Goal: Task Accomplishment & Management: Complete application form

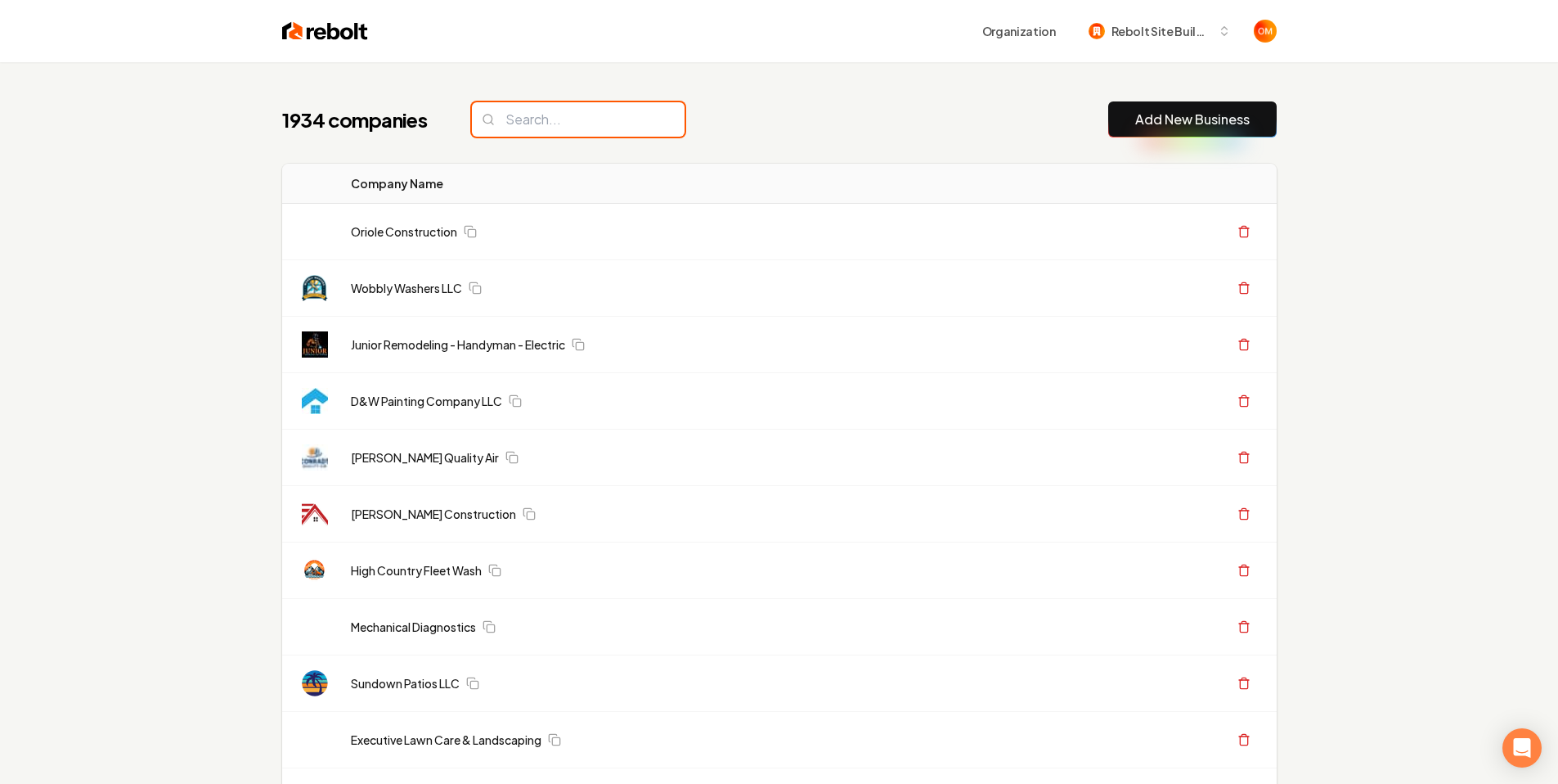
click at [548, 126] on input "search" at bounding box center [578, 120] width 212 height 35
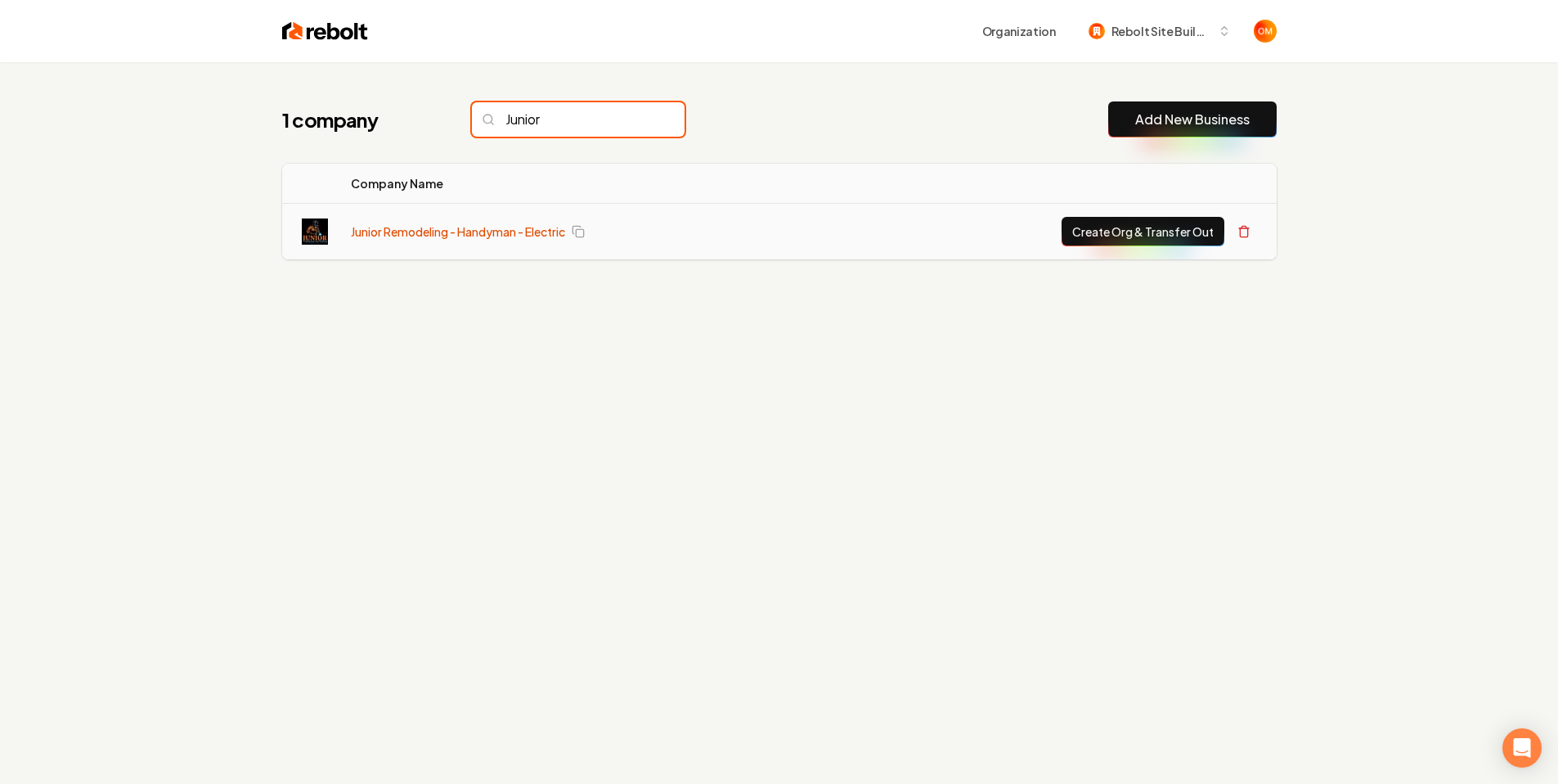
type input "Junior"
click at [445, 233] on link "Junior Remodeling - Handyman - Electric" at bounding box center [458, 232] width 214 height 16
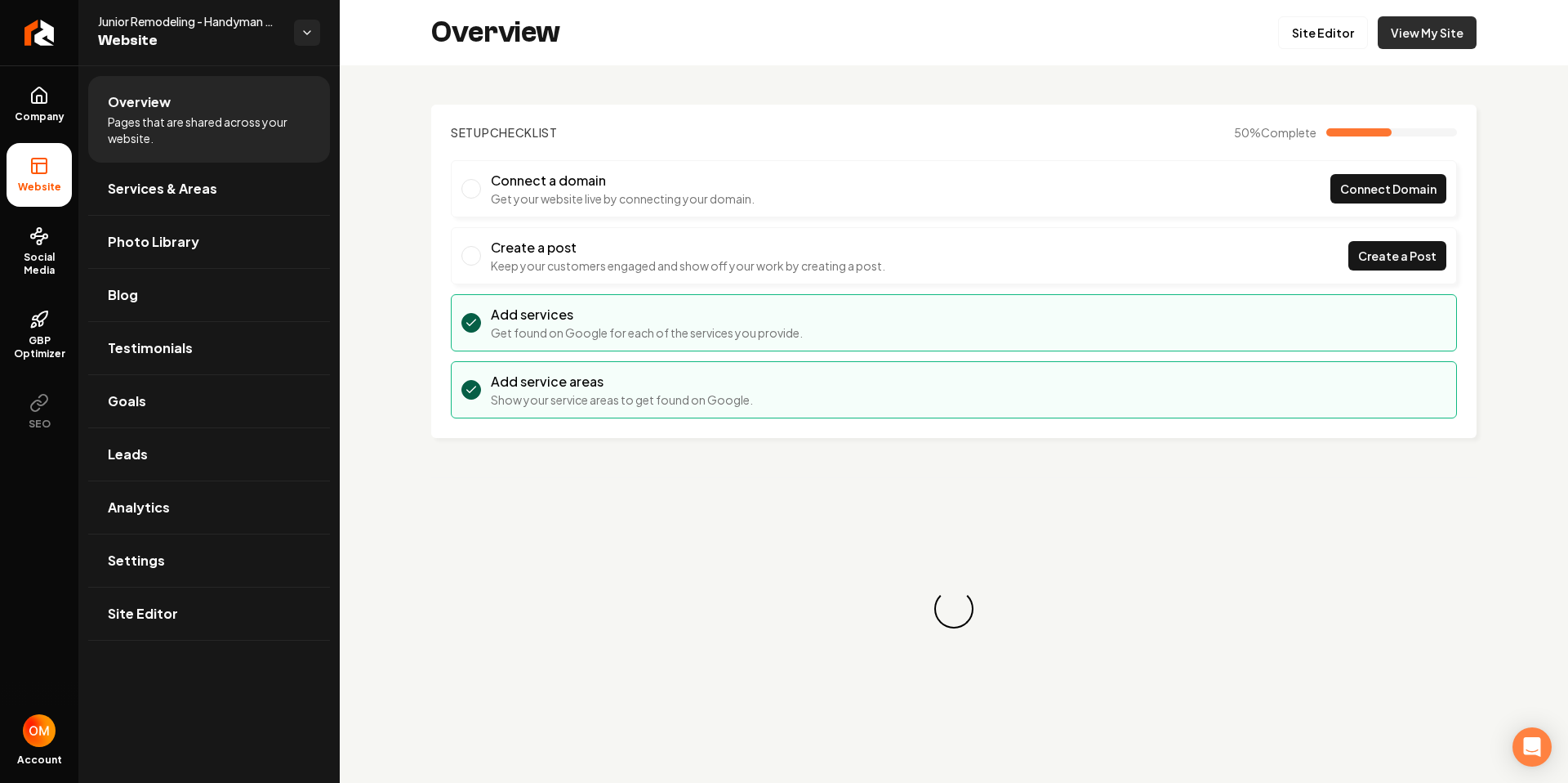
click at [1433, 23] on link "View My Site" at bounding box center [1427, 33] width 99 height 33
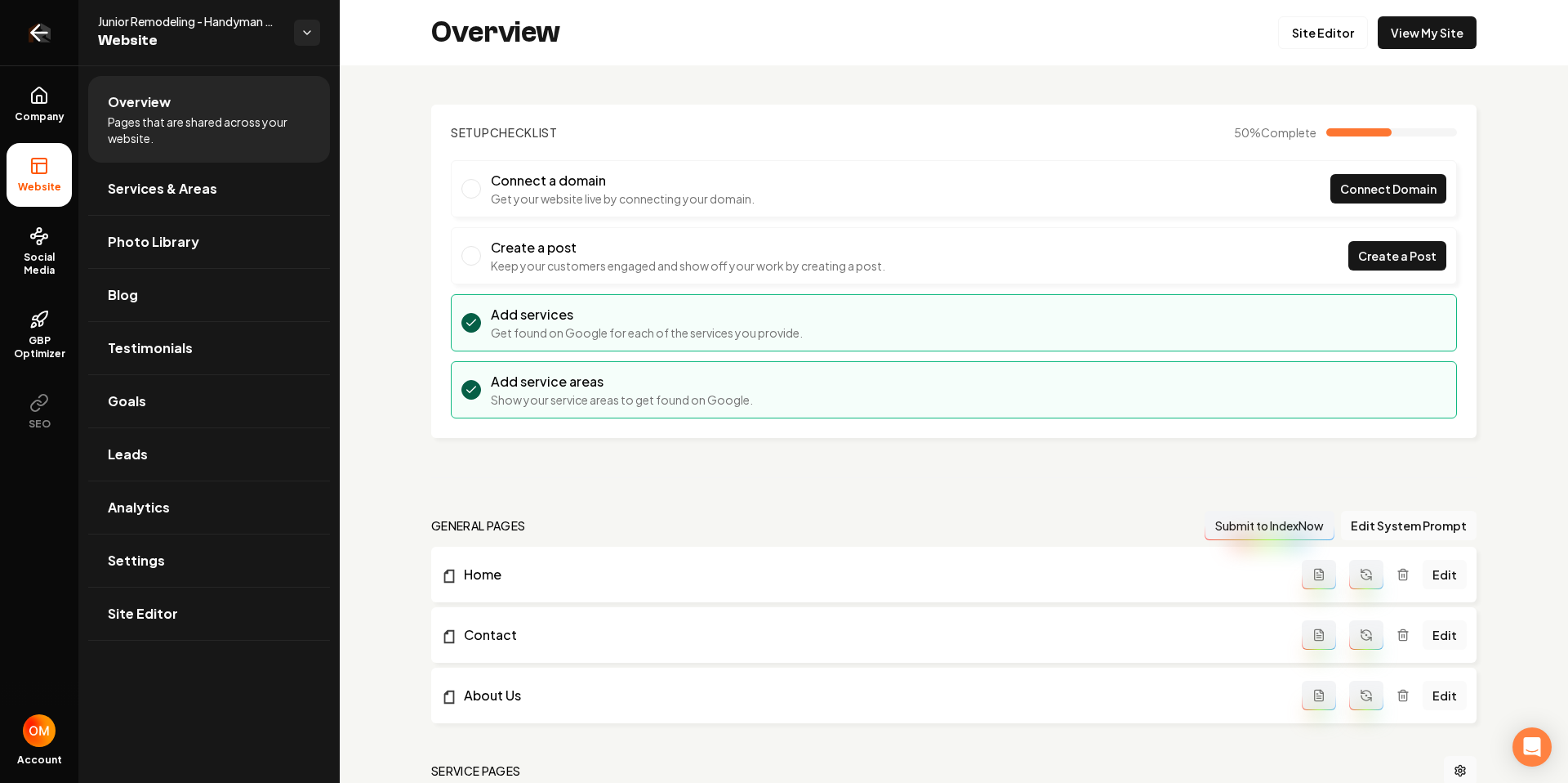
click at [19, 31] on link "Return to dashboard" at bounding box center [39, 32] width 79 height 65
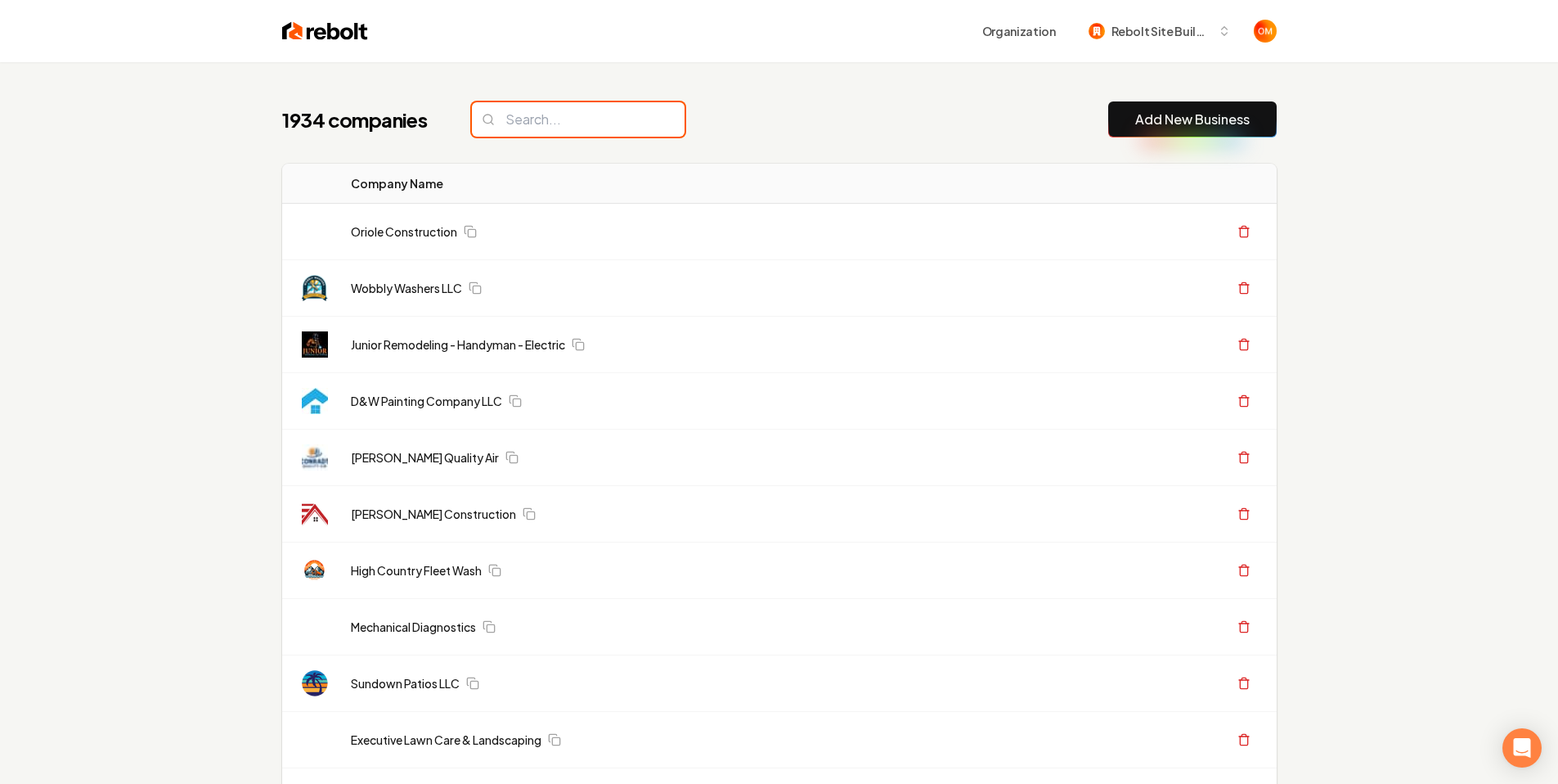
click at [559, 123] on input "search" at bounding box center [578, 120] width 212 height 35
click at [560, 112] on input "search" at bounding box center [578, 120] width 212 height 35
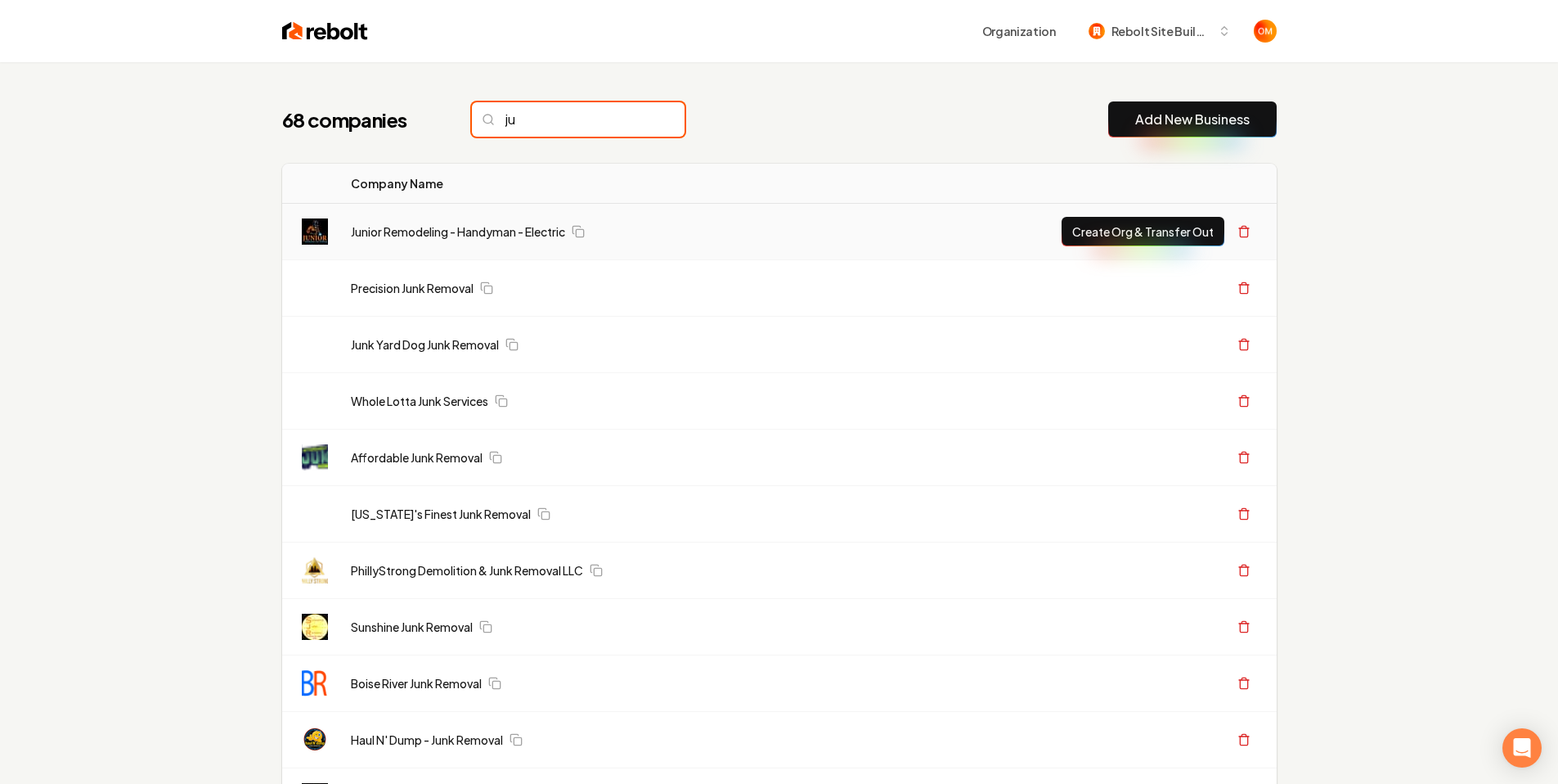
type input "ju"
drag, startPoint x: 425, startPoint y: 217, endPoint x: 430, endPoint y: 227, distance: 11.2
click at [427, 220] on td "Junior Remodeling - Handyman - Electric" at bounding box center [639, 232] width 603 height 57
click at [430, 227] on link "Junior Remodeling - Handyman - Electric" at bounding box center [458, 232] width 214 height 16
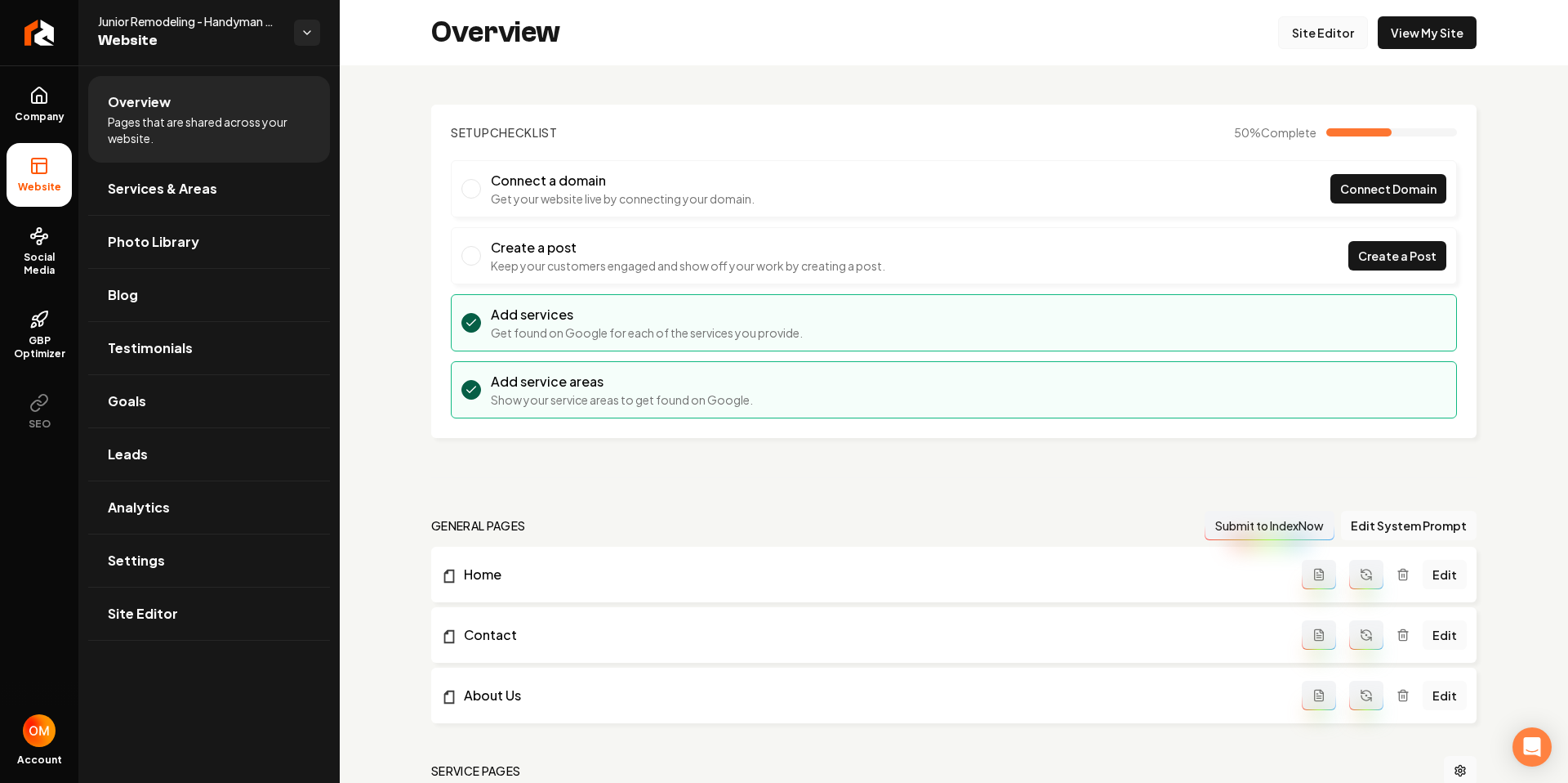
click at [1328, 37] on link "Site Editor" at bounding box center [1323, 33] width 90 height 33
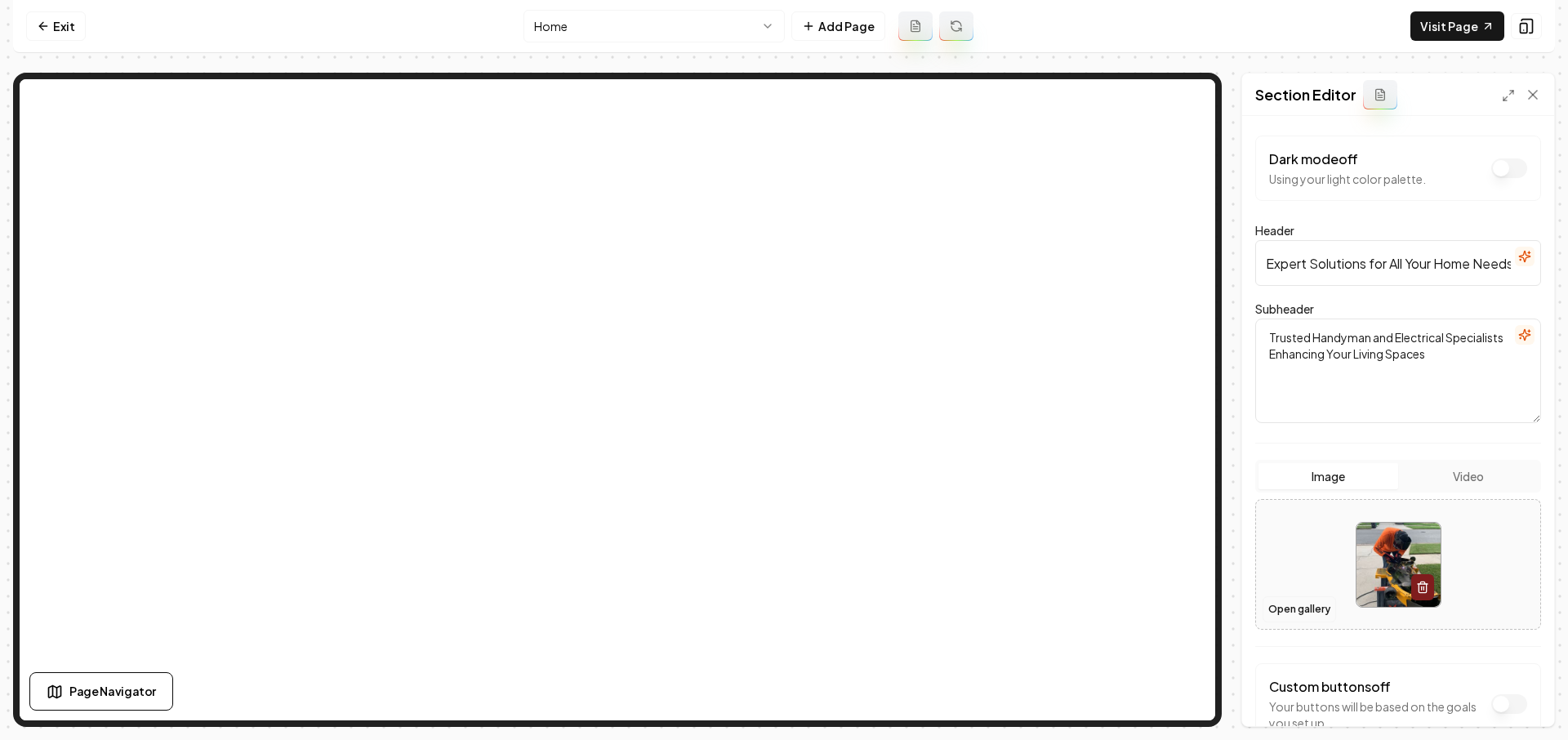
click at [1317, 604] on button "Open gallery" at bounding box center [1299, 609] width 73 height 27
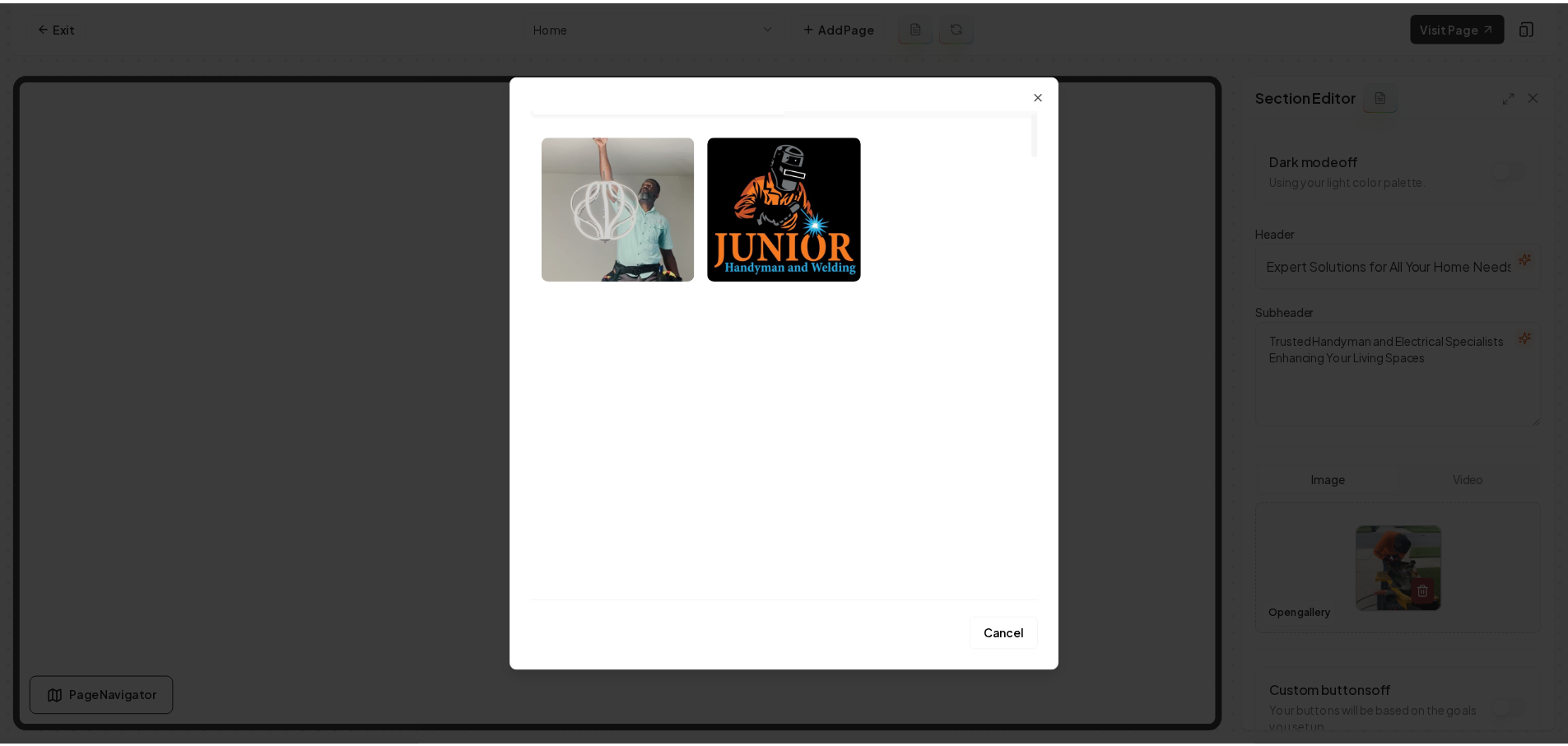
scroll to position [27, 0]
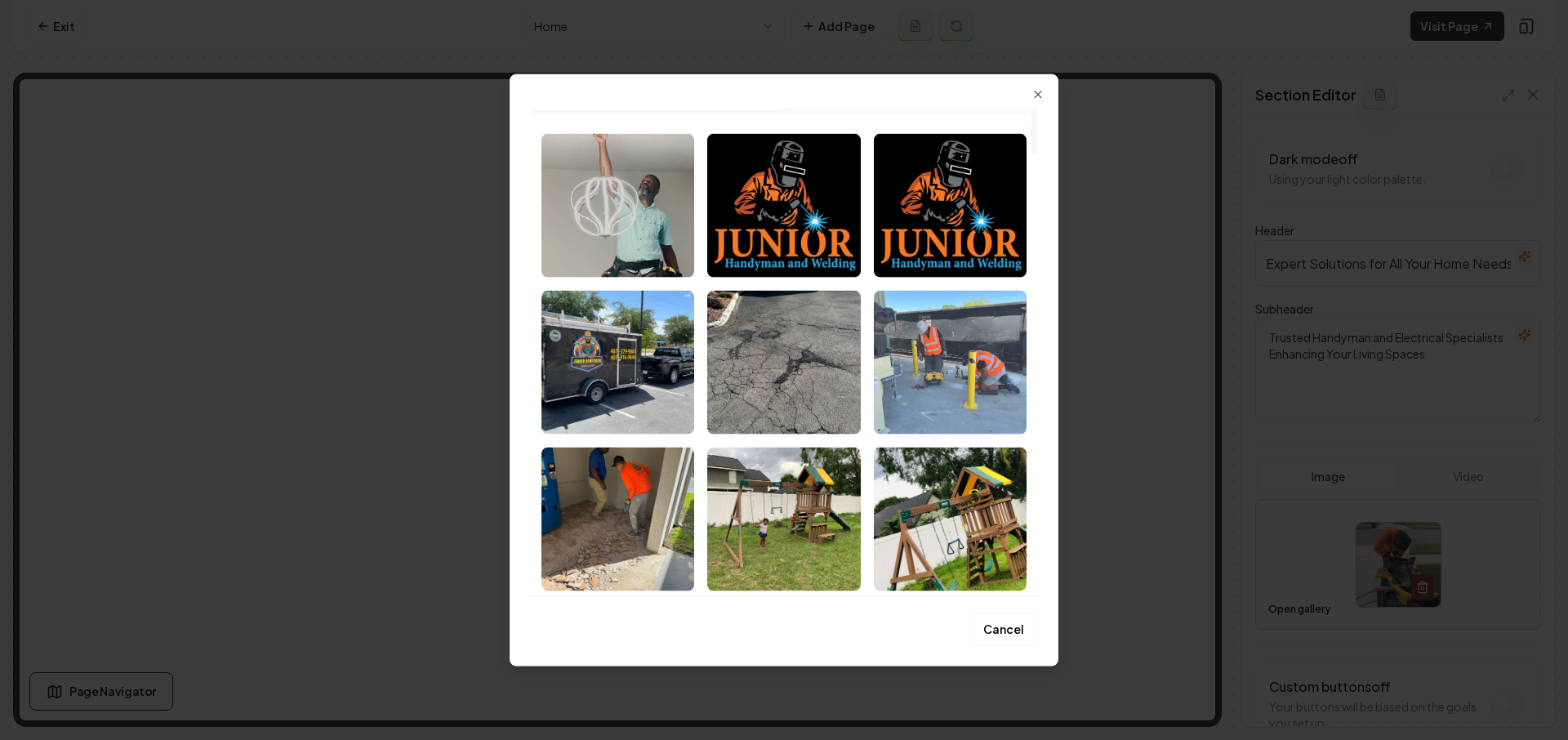
click at [958, 367] on img "Select image image_689a2ef05c7cd75eb8efe9fb.jpeg" at bounding box center [950, 362] width 153 height 144
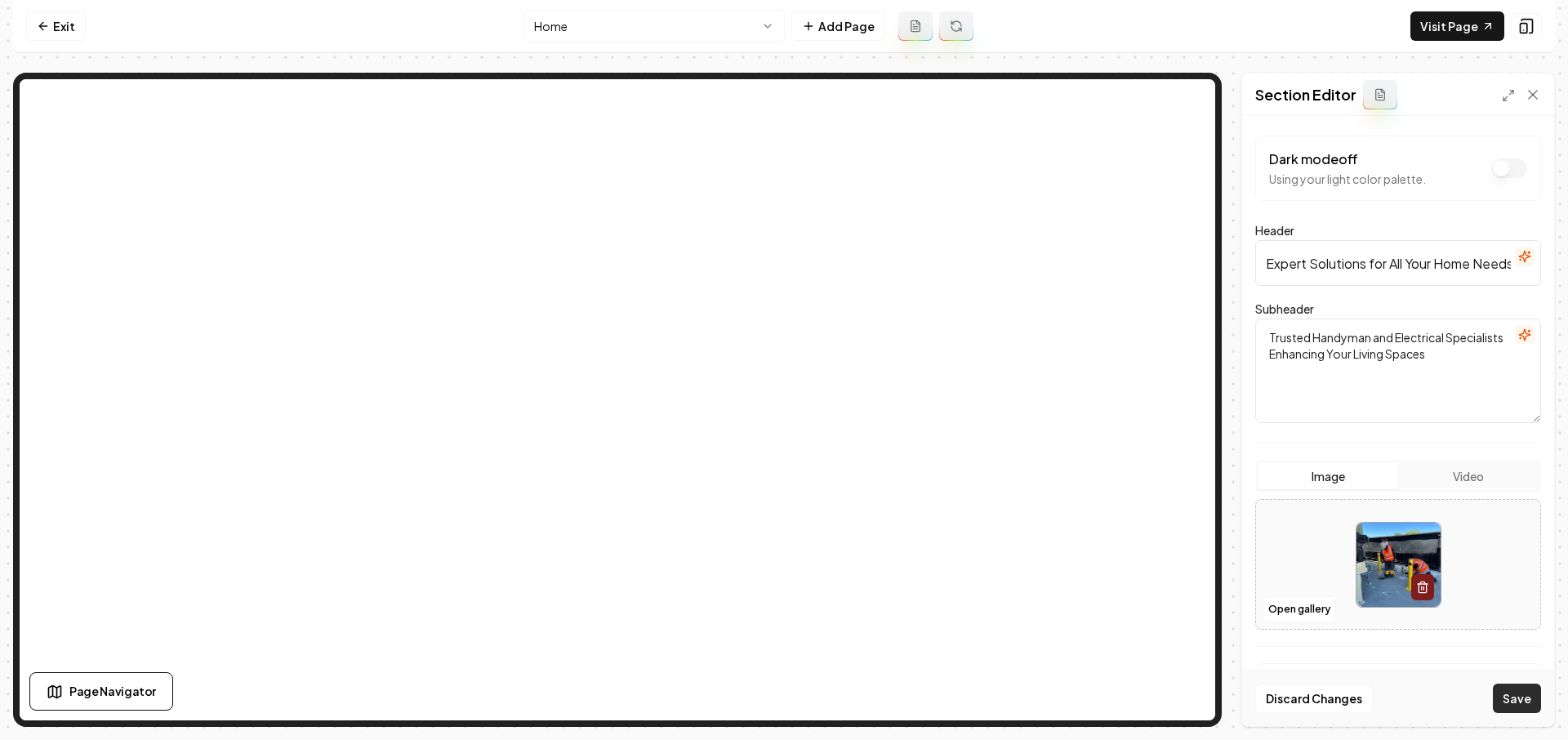
click at [1504, 700] on button "Save" at bounding box center [1517, 699] width 48 height 29
click at [69, 30] on link "Exit" at bounding box center [56, 27] width 59 height 29
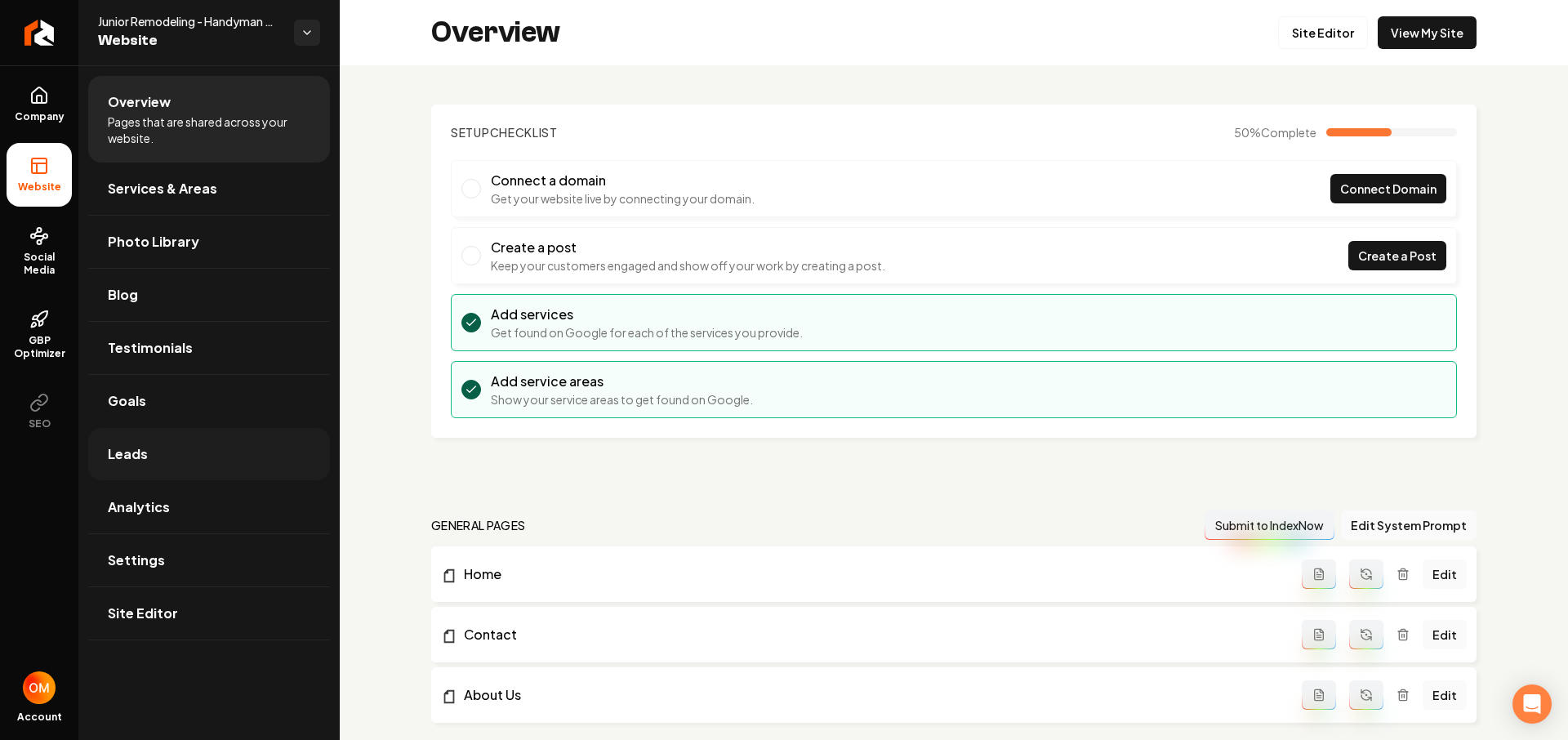
click at [176, 466] on link "Leads" at bounding box center [208, 454] width 241 height 52
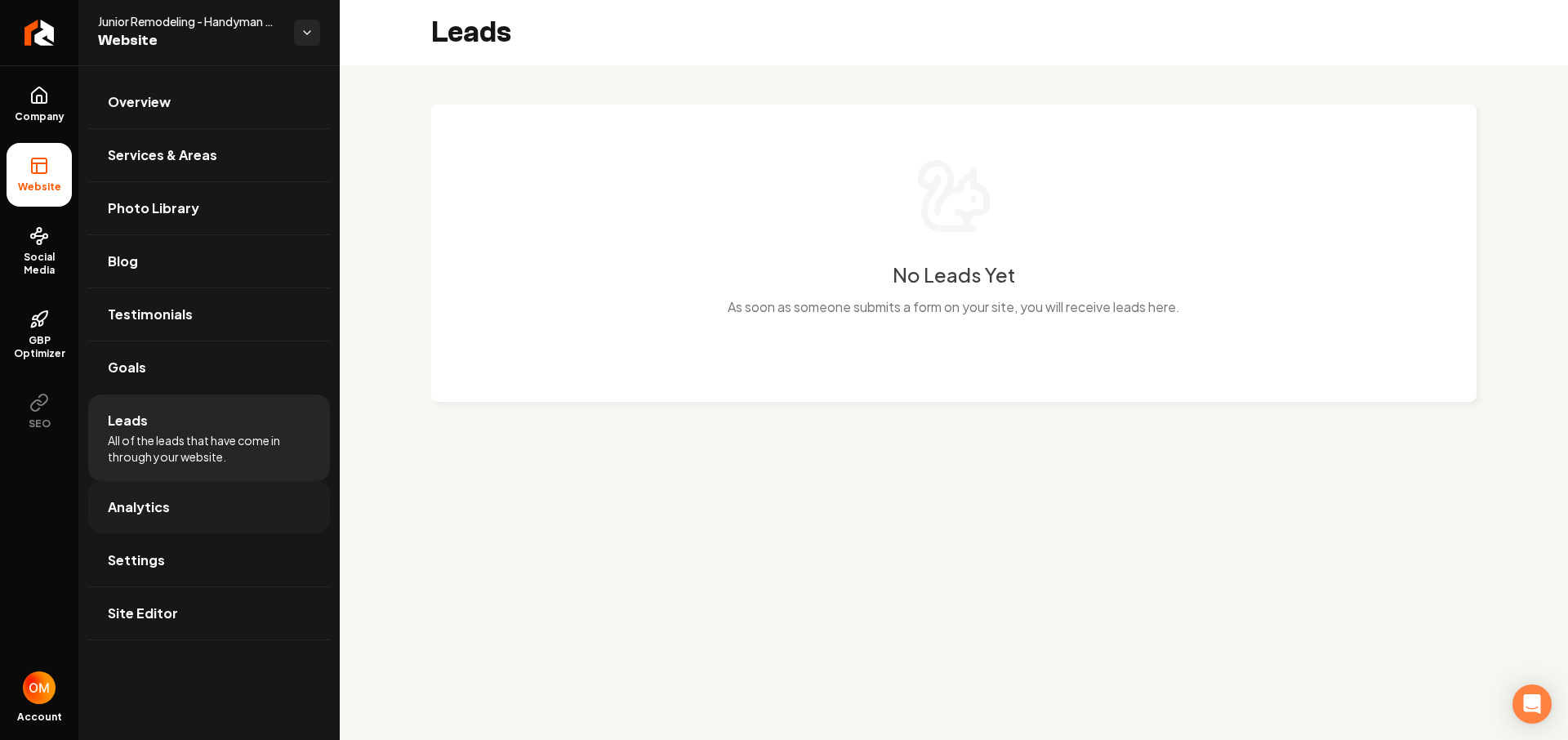
click at [175, 509] on link "Analytics" at bounding box center [208, 507] width 241 height 52
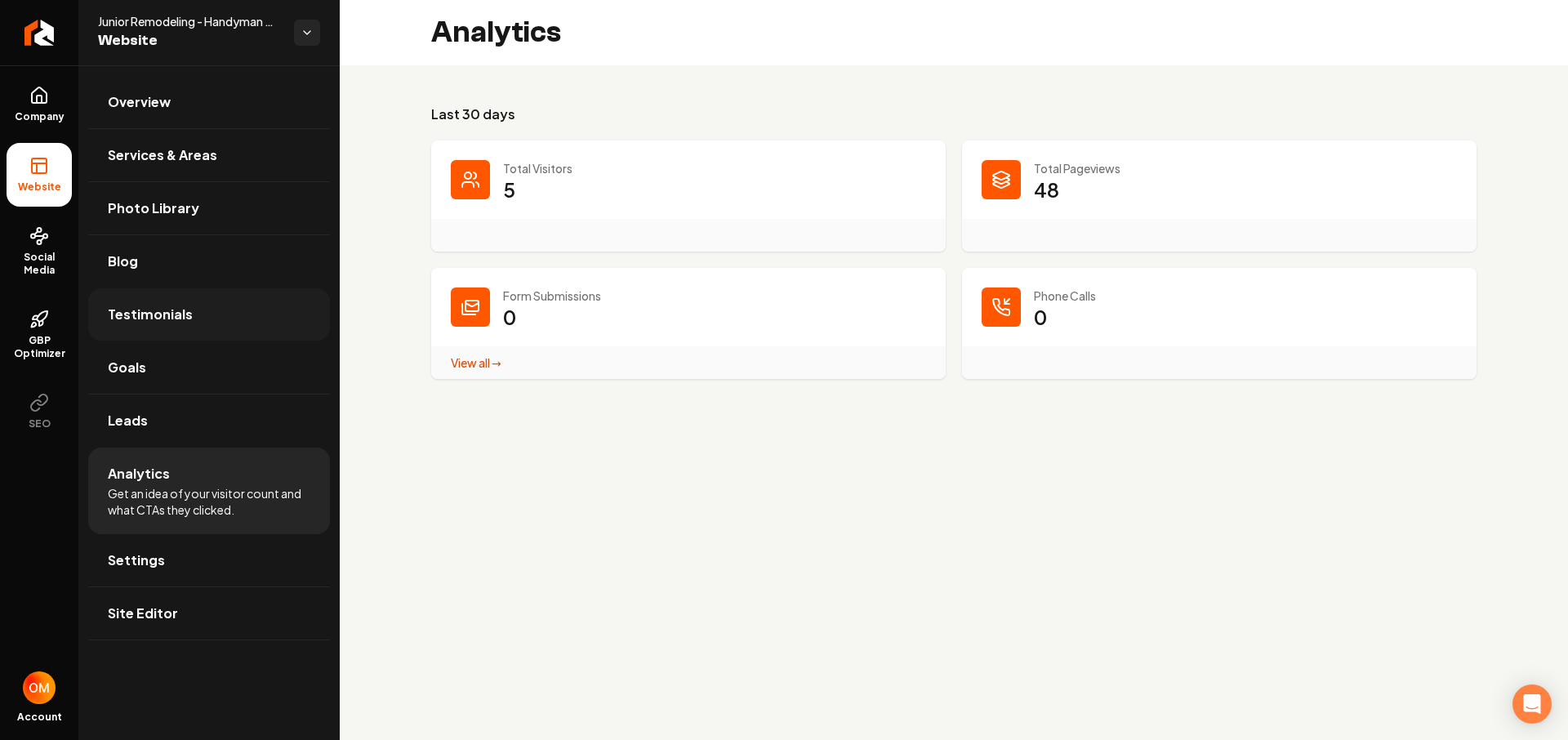
click at [195, 311] on link "Testimonials" at bounding box center [208, 314] width 241 height 52
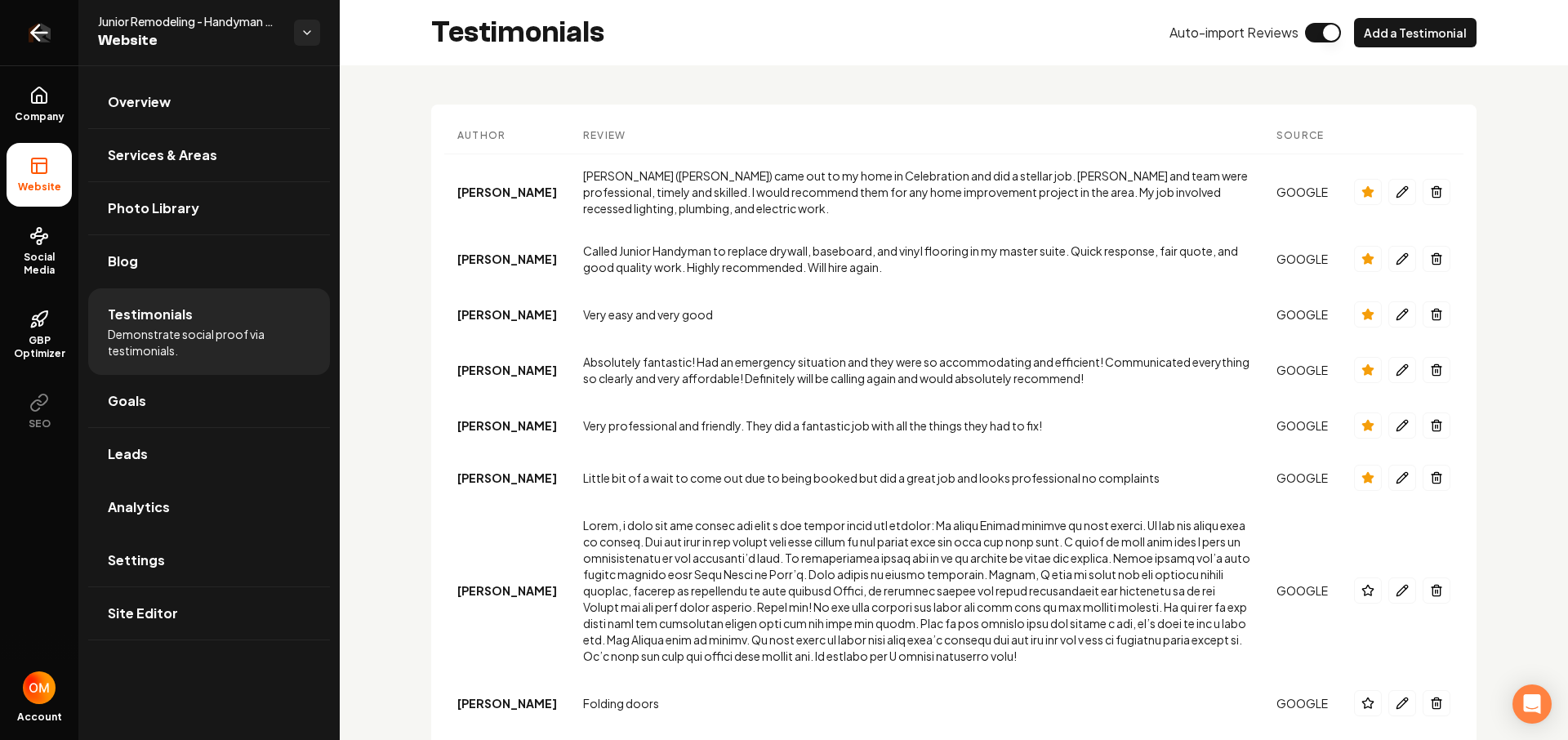
click at [33, 35] on icon "Return to dashboard" at bounding box center [36, 33] width 7 height 16
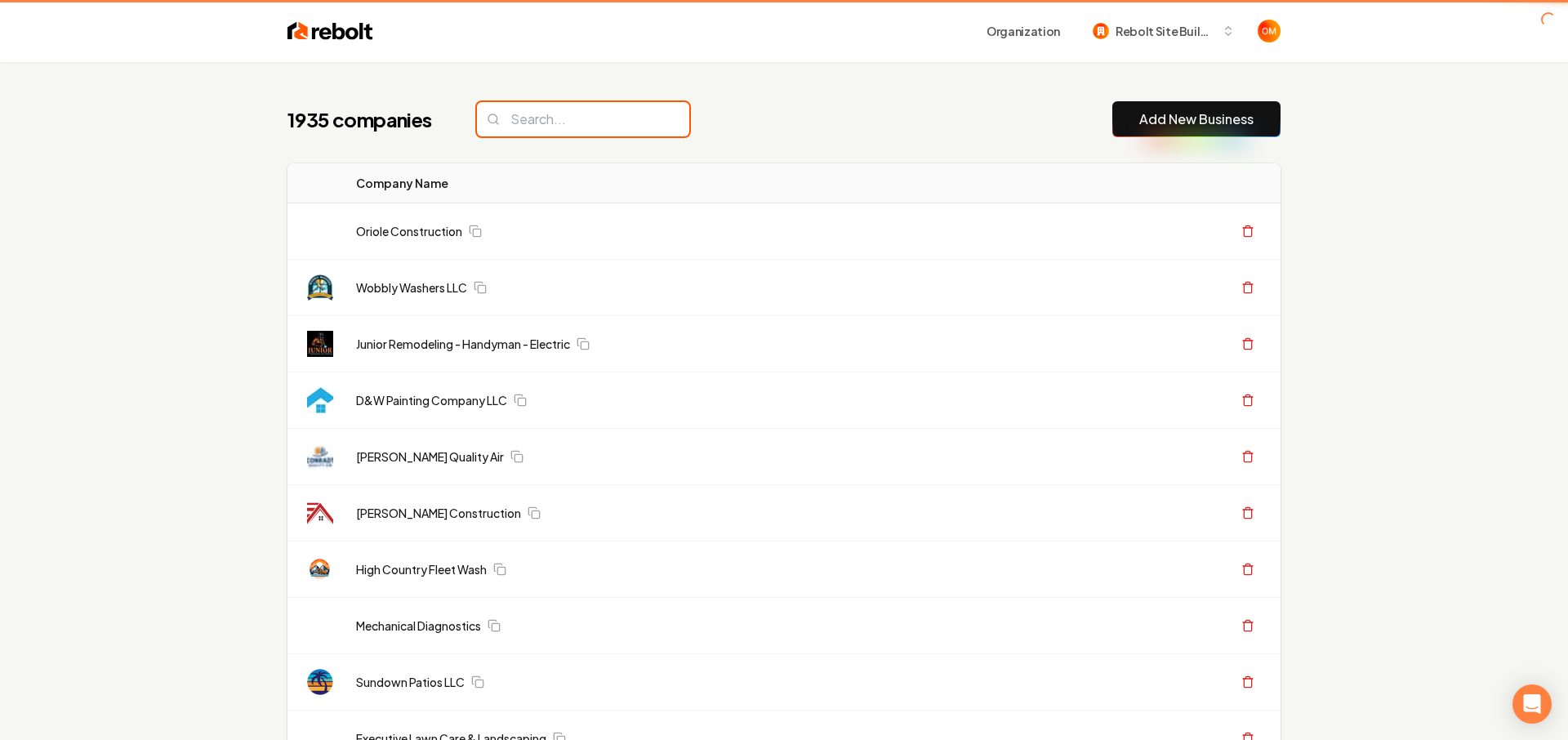
click at [511, 123] on input "search" at bounding box center [583, 120] width 212 height 35
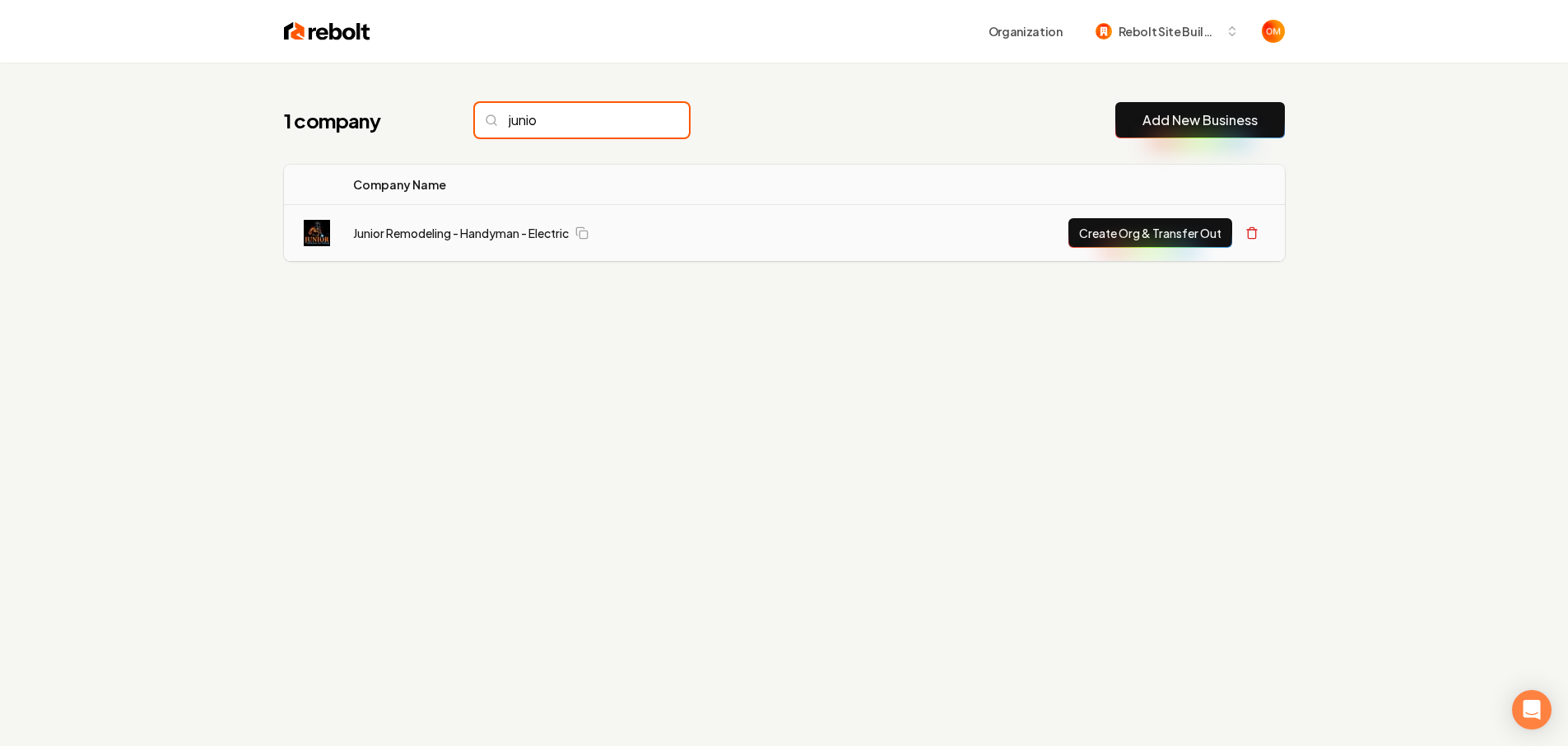
type input "junio"
click at [1084, 231] on button "Create Org & Transfer Out" at bounding box center [1150, 233] width 164 height 30
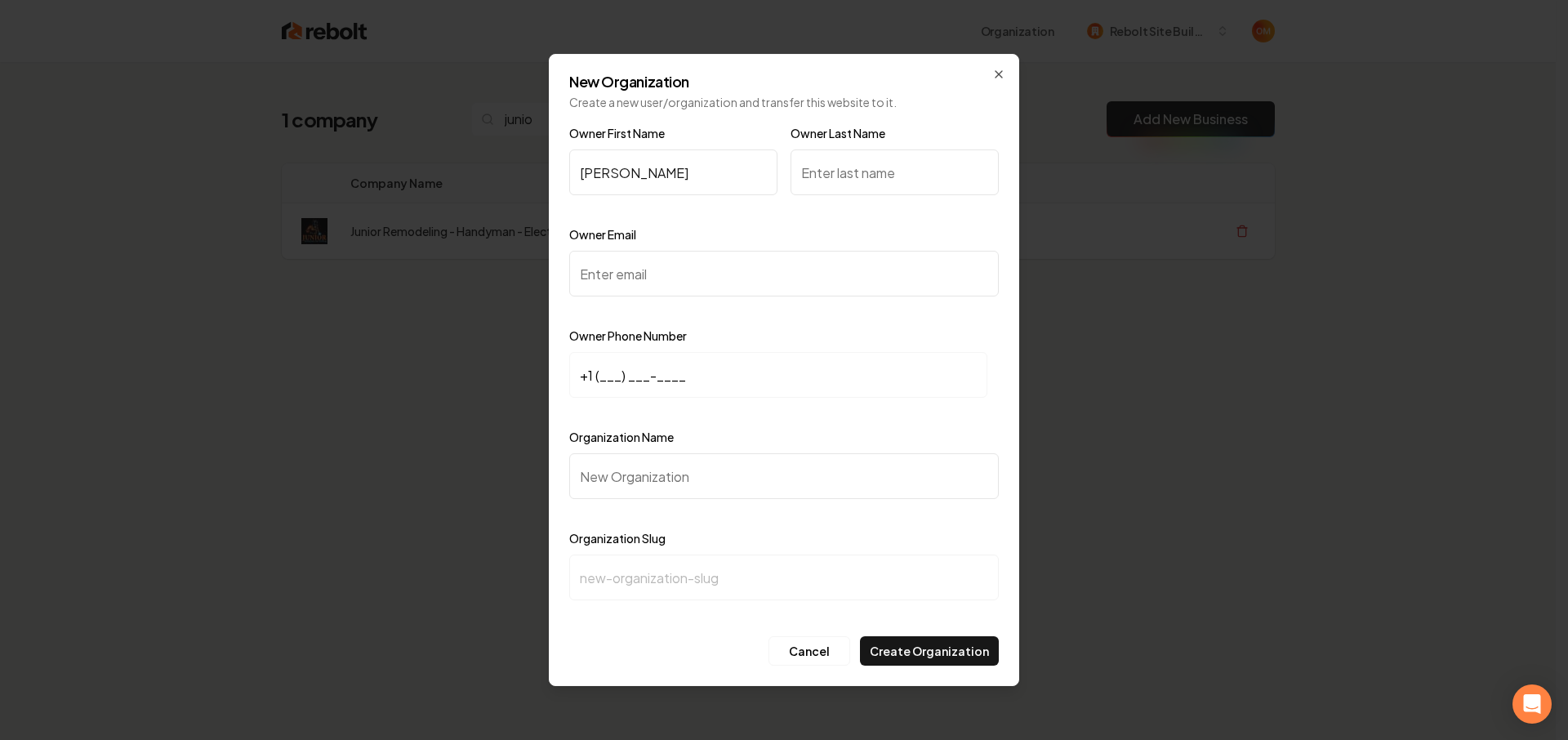
type input "[PERSON_NAME]"
click at [844, 187] on input "Owner Last Name" at bounding box center [895, 172] width 208 height 46
type input "[PERSON_NAME]"
drag, startPoint x: 802, startPoint y: 263, endPoint x: 802, endPoint y: 294, distance: 31.0
click at [801, 263] on input "Owner Email" at bounding box center [784, 273] width 430 height 46
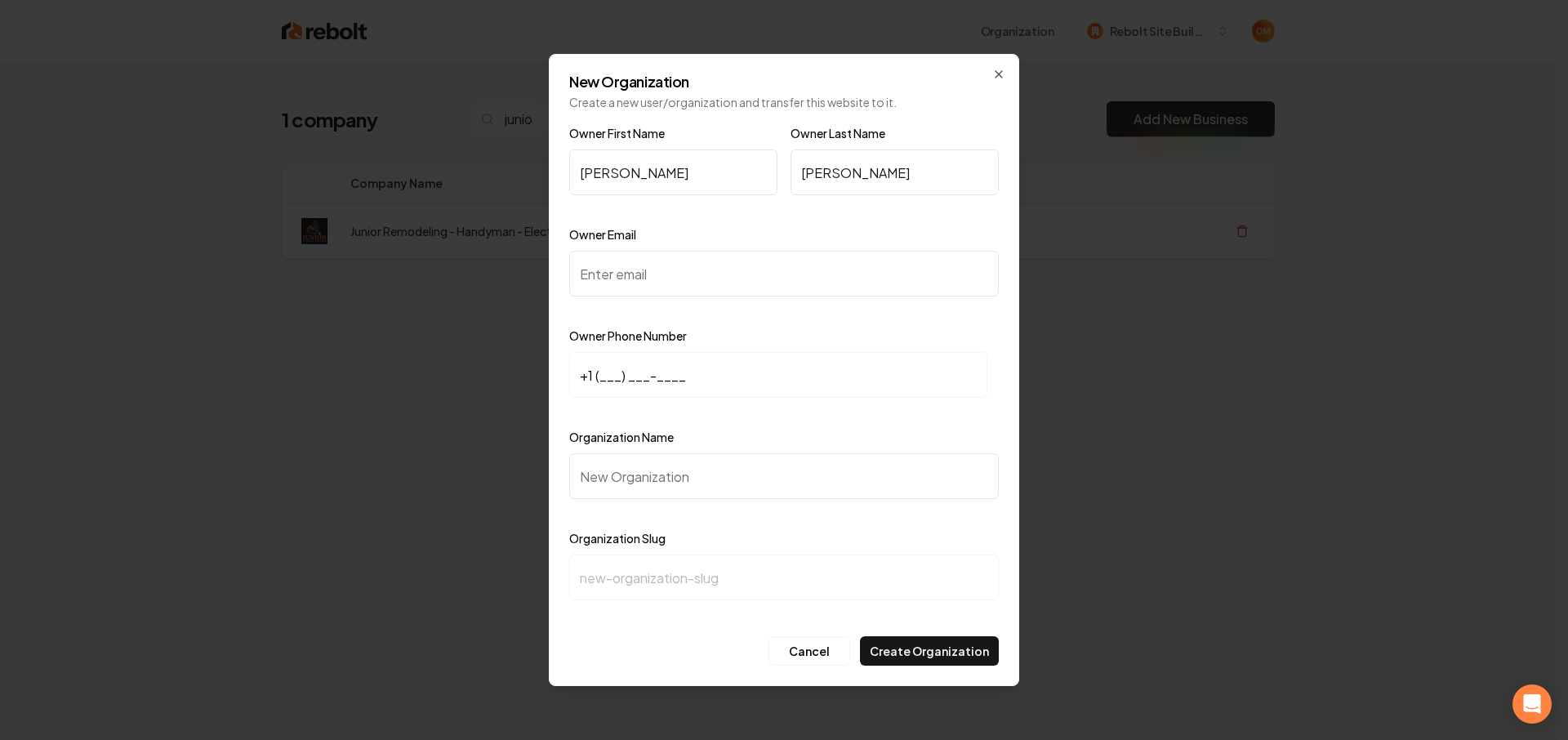
paste input "[EMAIL_ADDRESS][DOMAIN_NAME]"
type input "[EMAIL_ADDRESS][DOMAIN_NAME]"
click at [603, 379] on input "+1 (___) ___-____" at bounding box center [778, 375] width 418 height 46
paste input "407) 279-9041"
type input "[PHONE_NUMBER]"
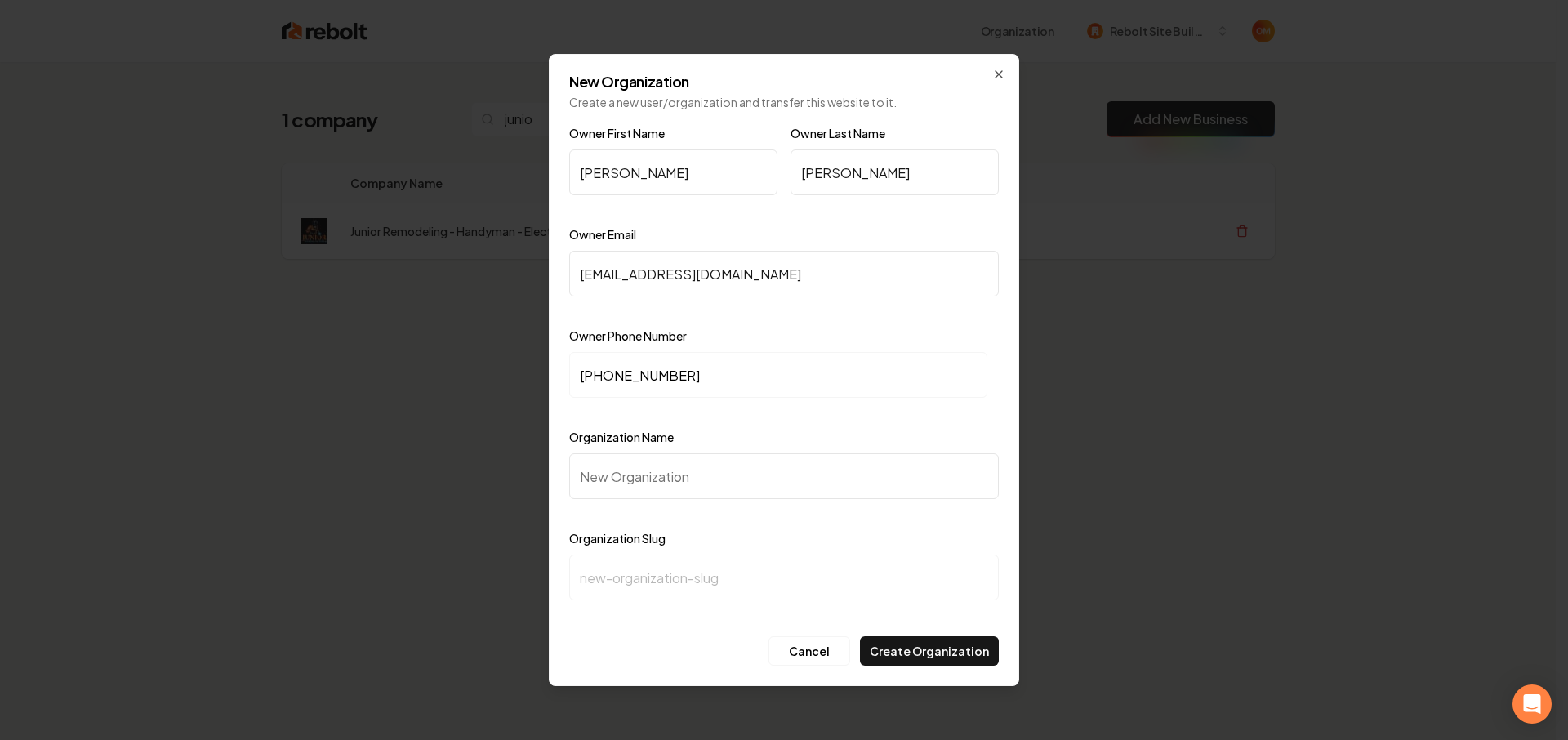
click at [636, 470] on input "Organization Name" at bounding box center [784, 477] width 430 height 46
type input "J"
type input "j"
type input "Ju"
type input "ju"
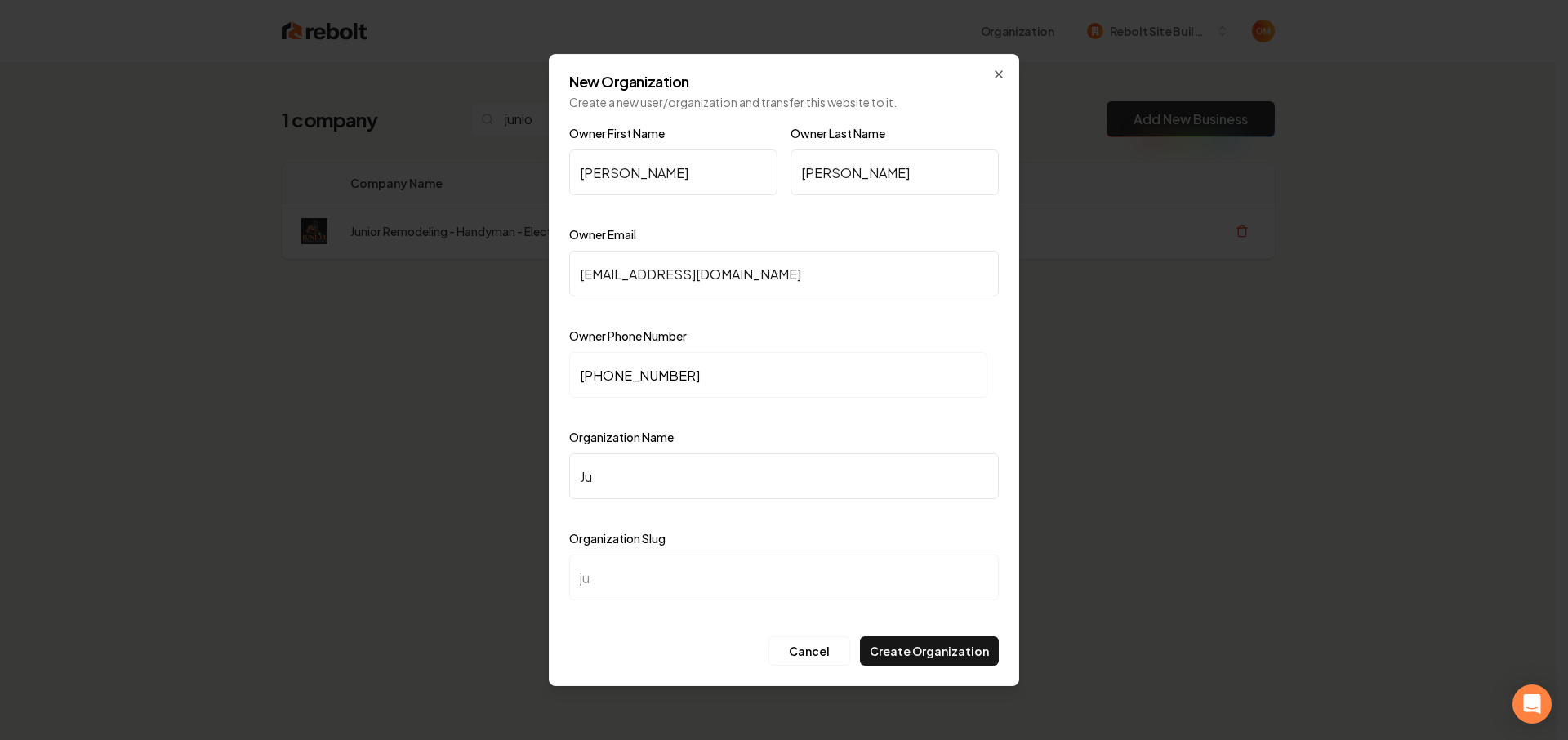
type input "Jun"
type input "jun"
type input "Juni"
type input "juni"
type input "Junir"
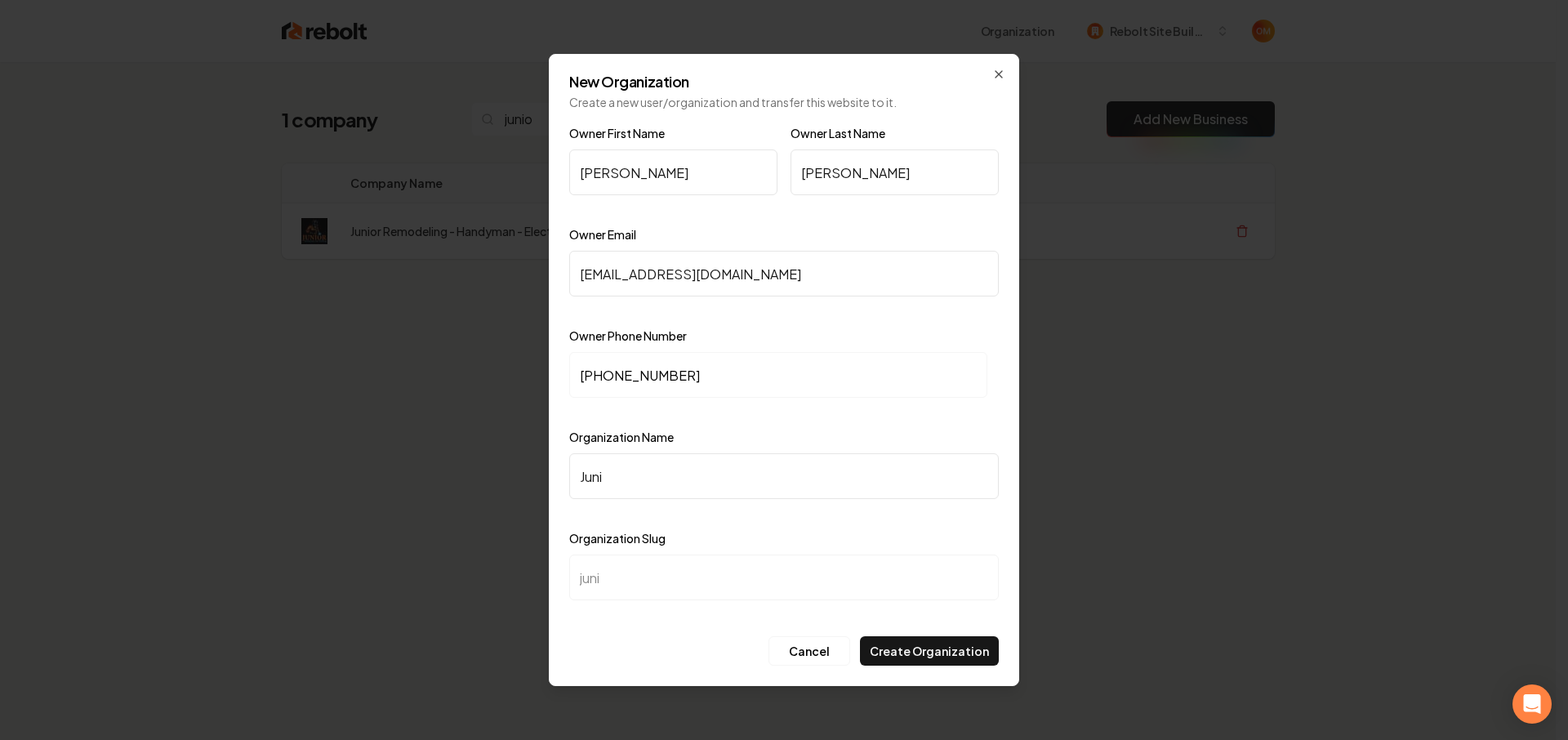
type input "junir"
type input "Juniro"
type input "juniro"
type input "Junir"
type input "junir"
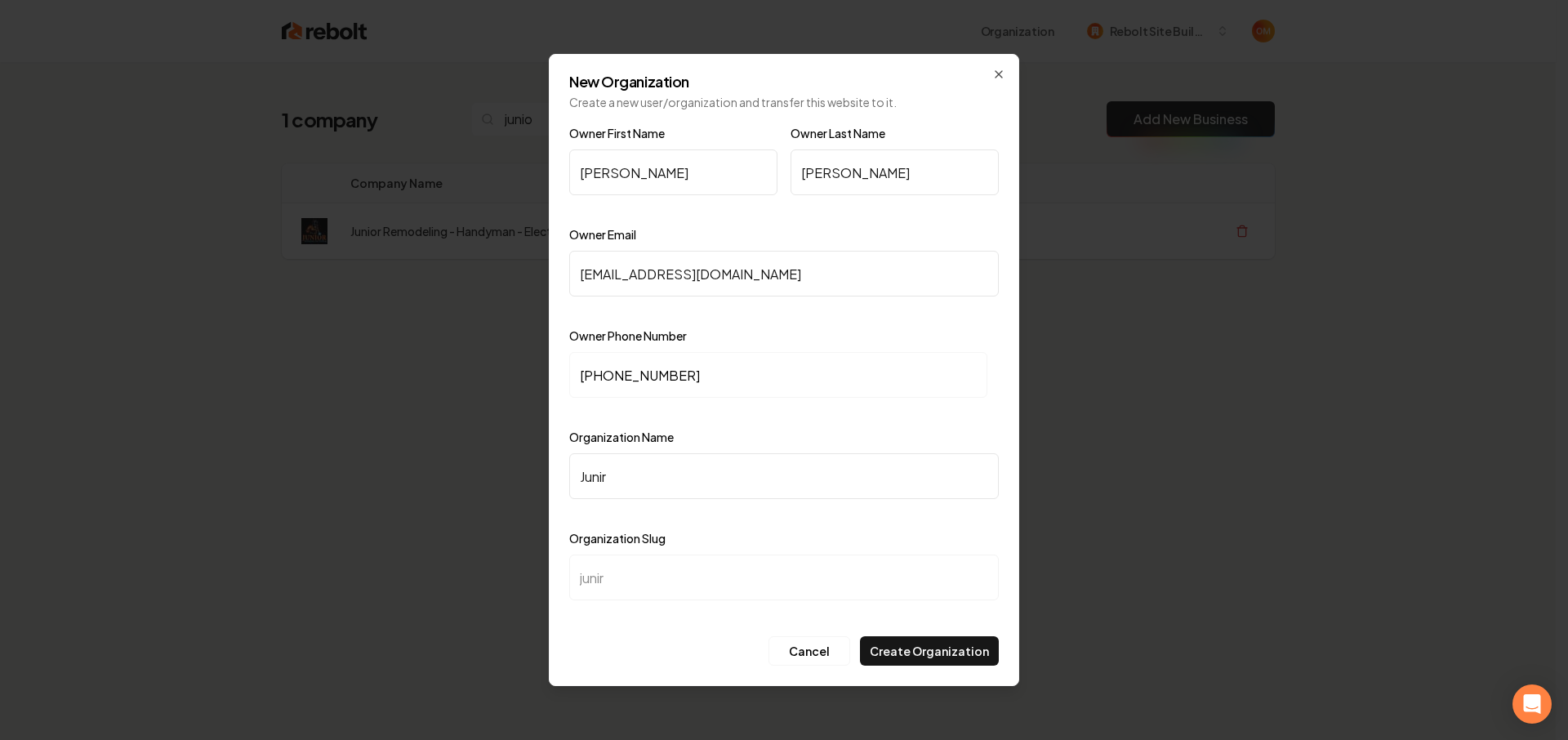
type input "Juni"
type input "juni"
type input "Junio"
type input "junio"
type input "Junior"
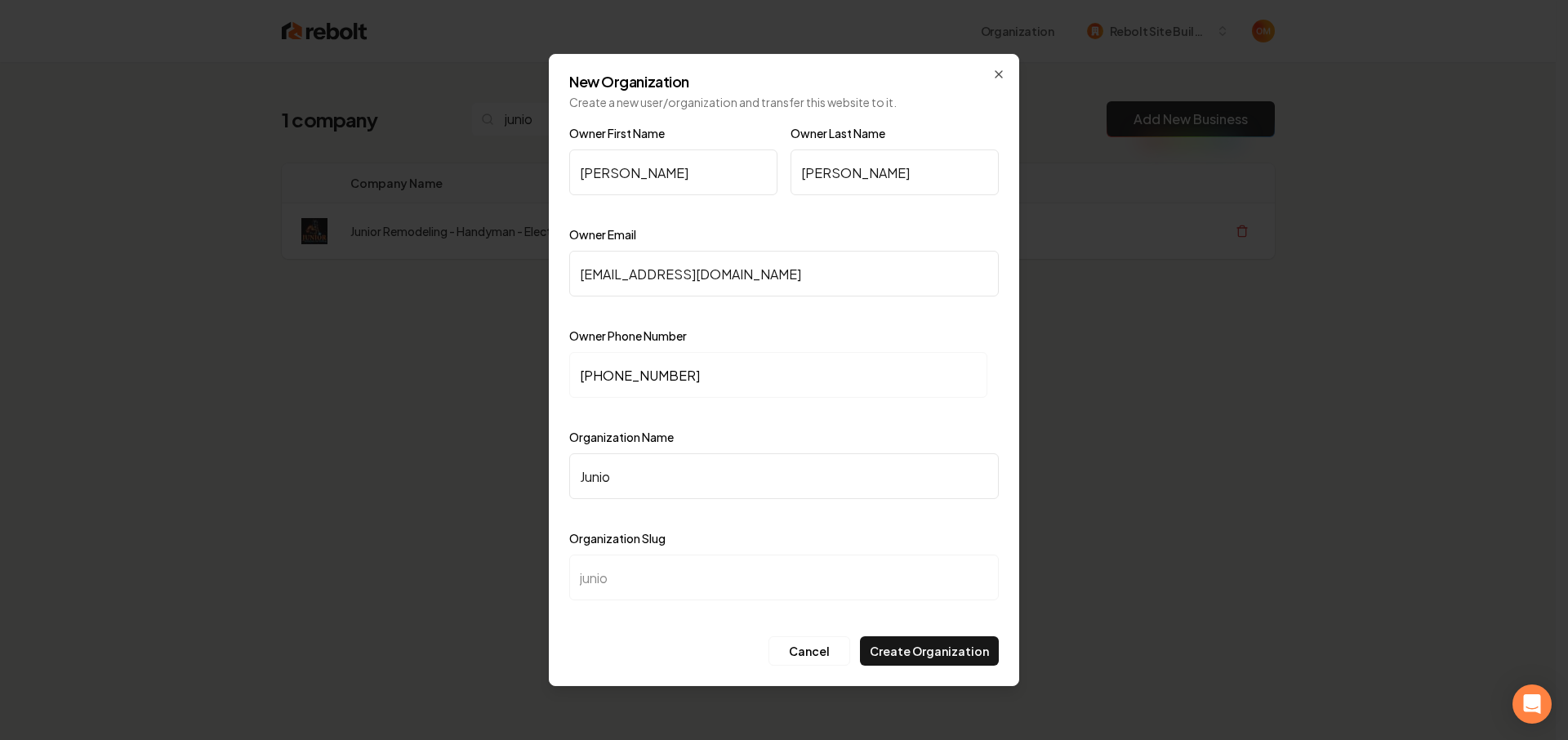
type input "junior"
type input "Junior R"
type input "junior-r"
type input "Junior Re"
type input "junior-re"
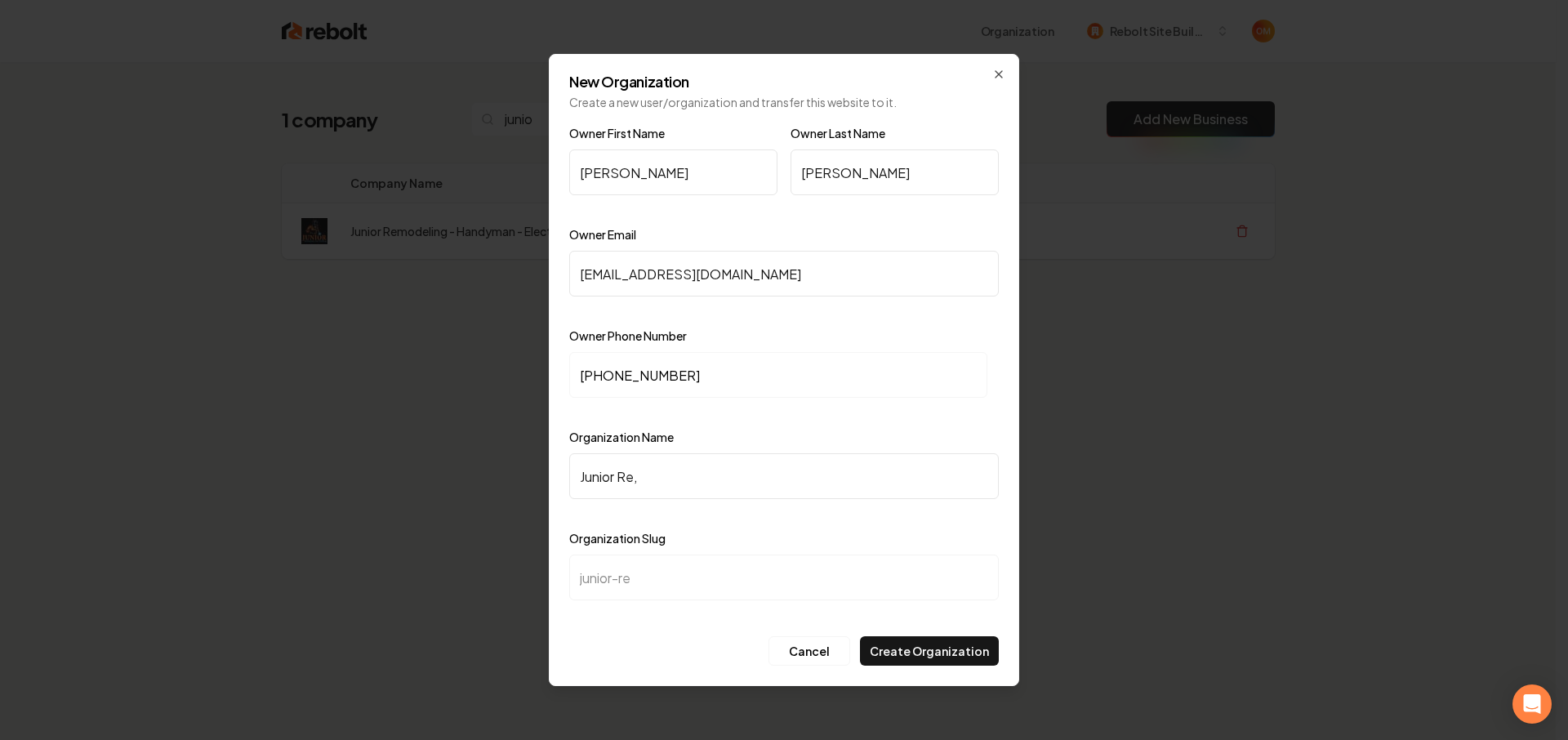
type input "Junior Re,o"
type input "junior-reo"
type input "Junior Re,od"
type input "junior-reod"
type input "Junior Re,o"
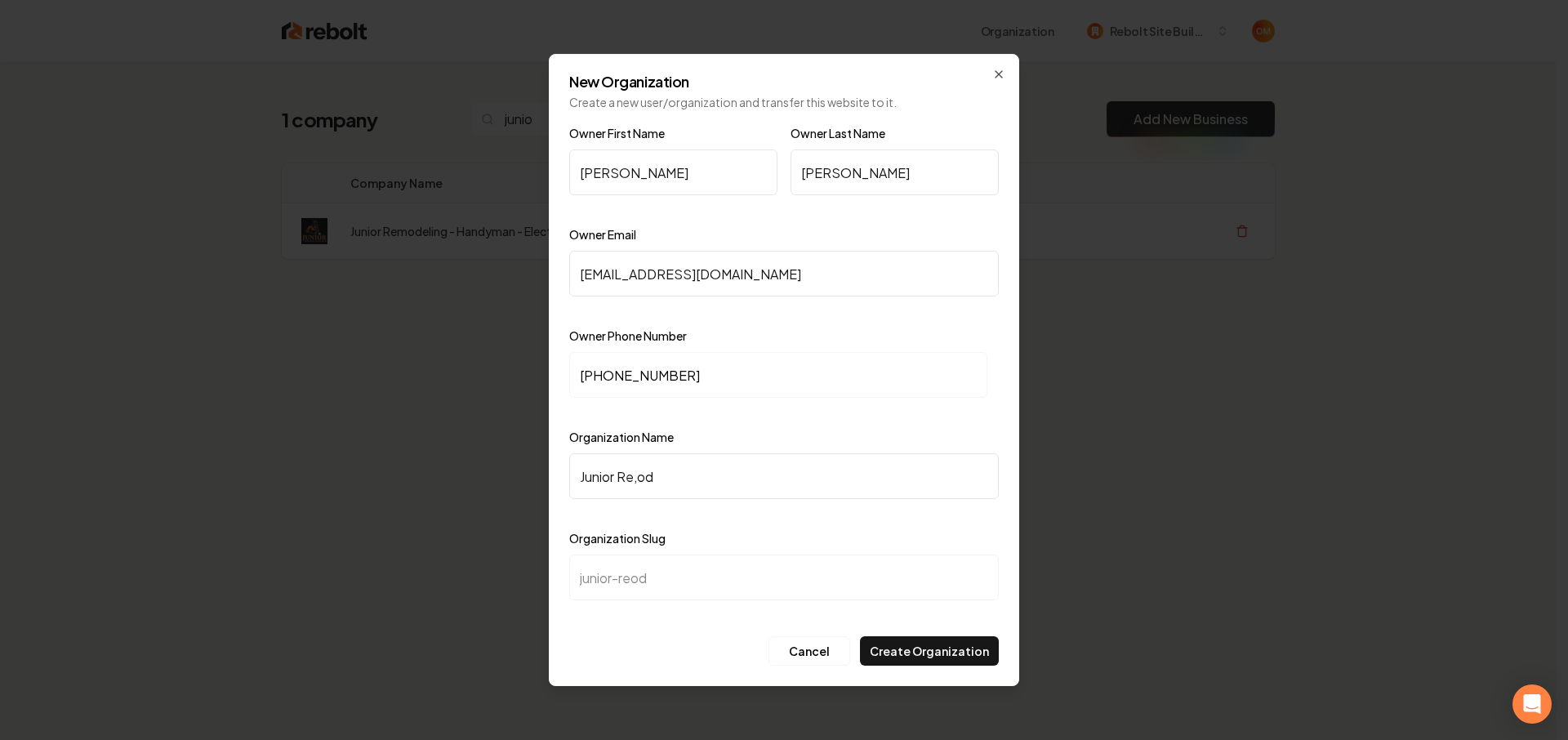
type input "junior-reo"
type input "Junior Re,"
type input "junior-re"
type input "Junior Rem"
type input "junior-rem"
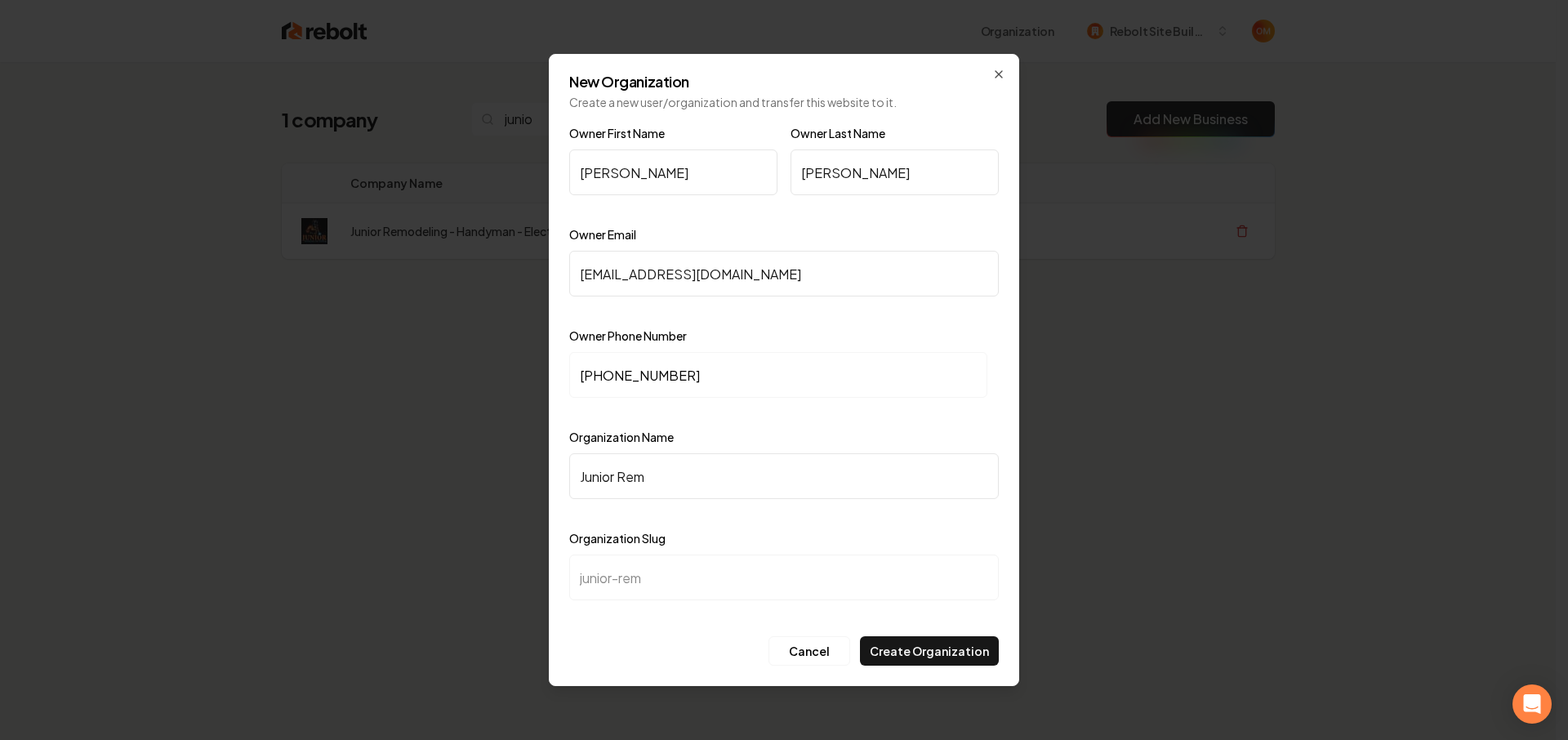
type input "Junior Remo"
type input "junior-remo"
type input "Junior Remod"
type input "junior-remod"
type input "Junior Remode"
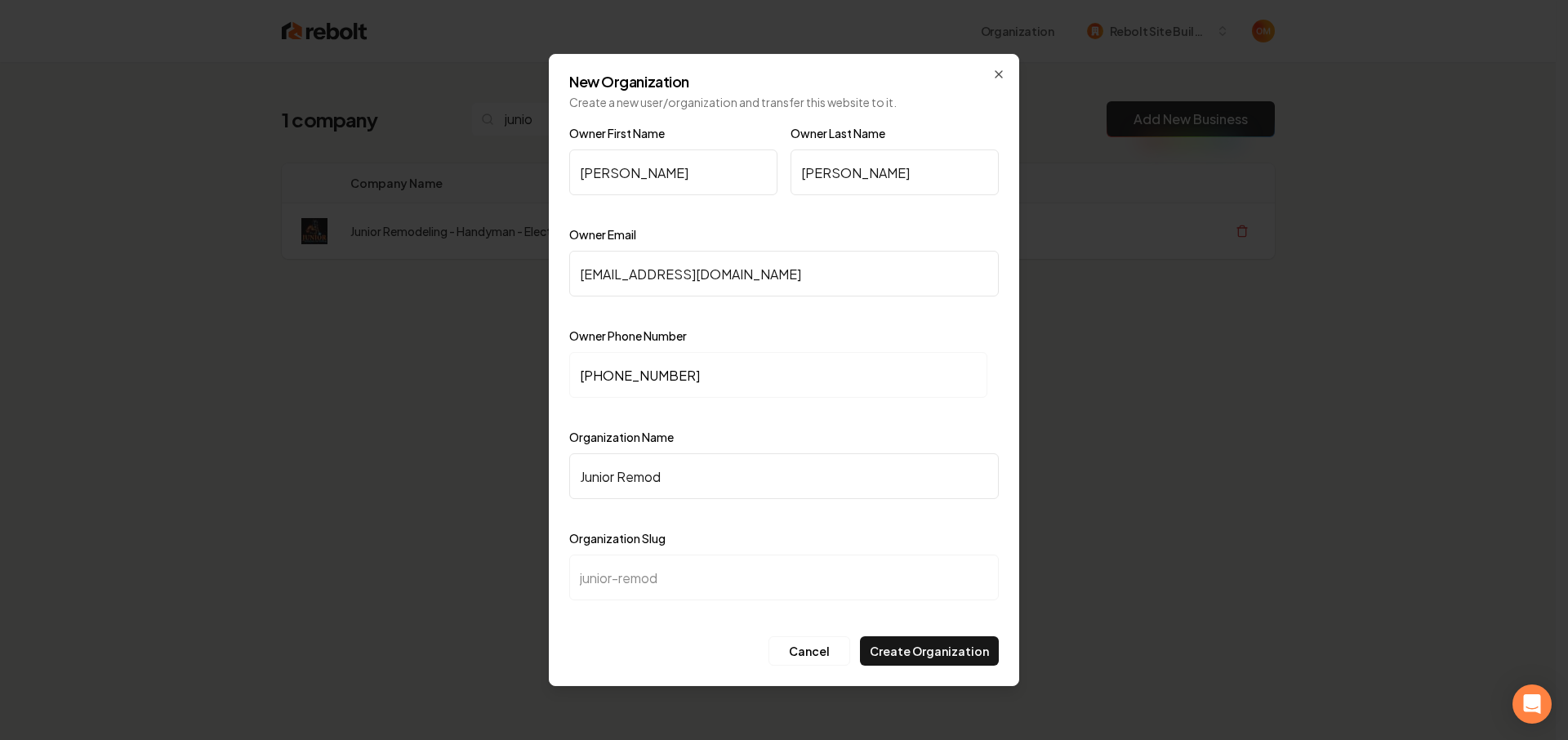
type input "junior-remode"
type input "Junior Remodel"
type input "junior-remodel"
type input "Junior Remodeli"
type input "junior-remodeli"
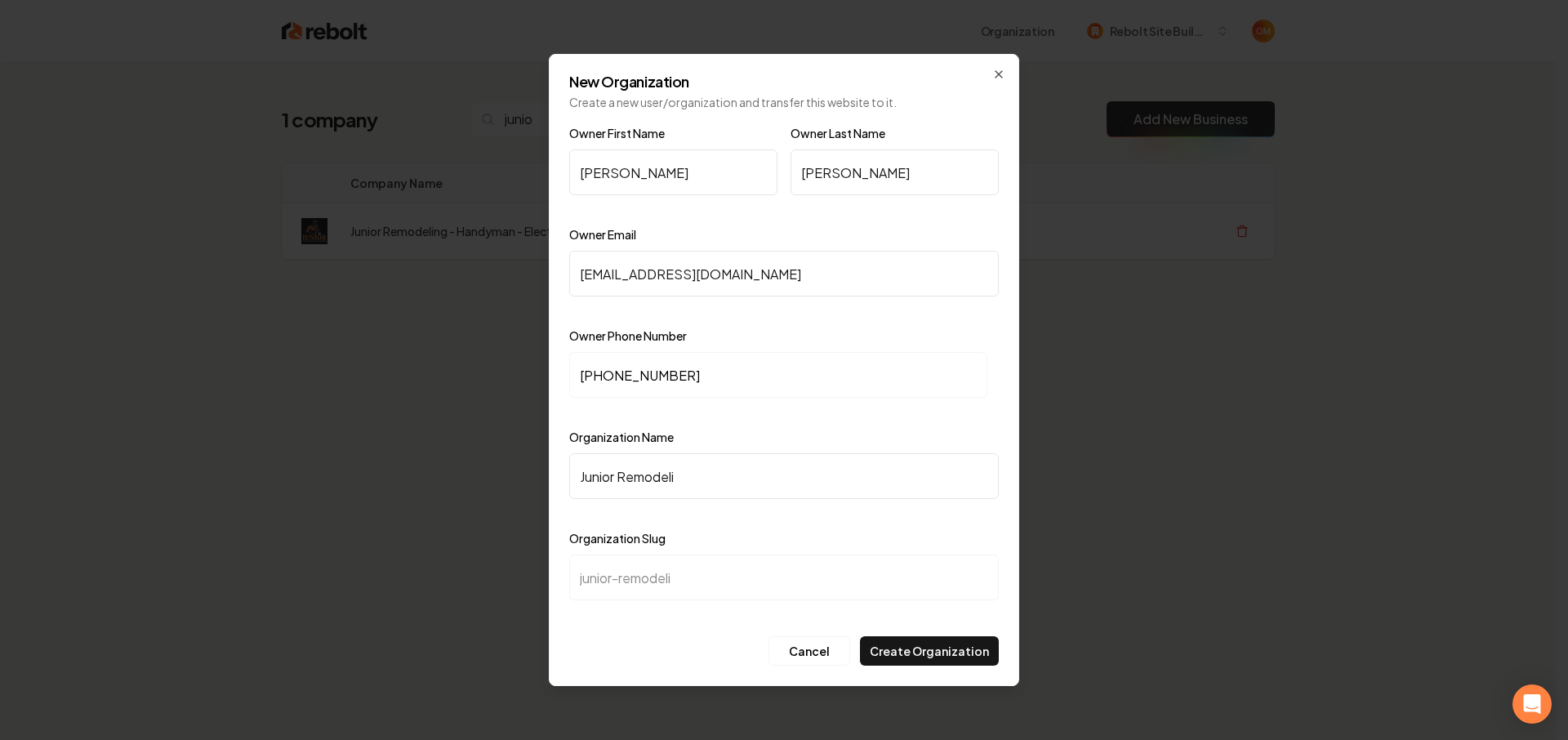
type input "Junior Remodelin"
type input "junior-remodelin"
type input "Junior Remodeling"
type input "junior-remodeling"
type input "Junior Remodeling -"
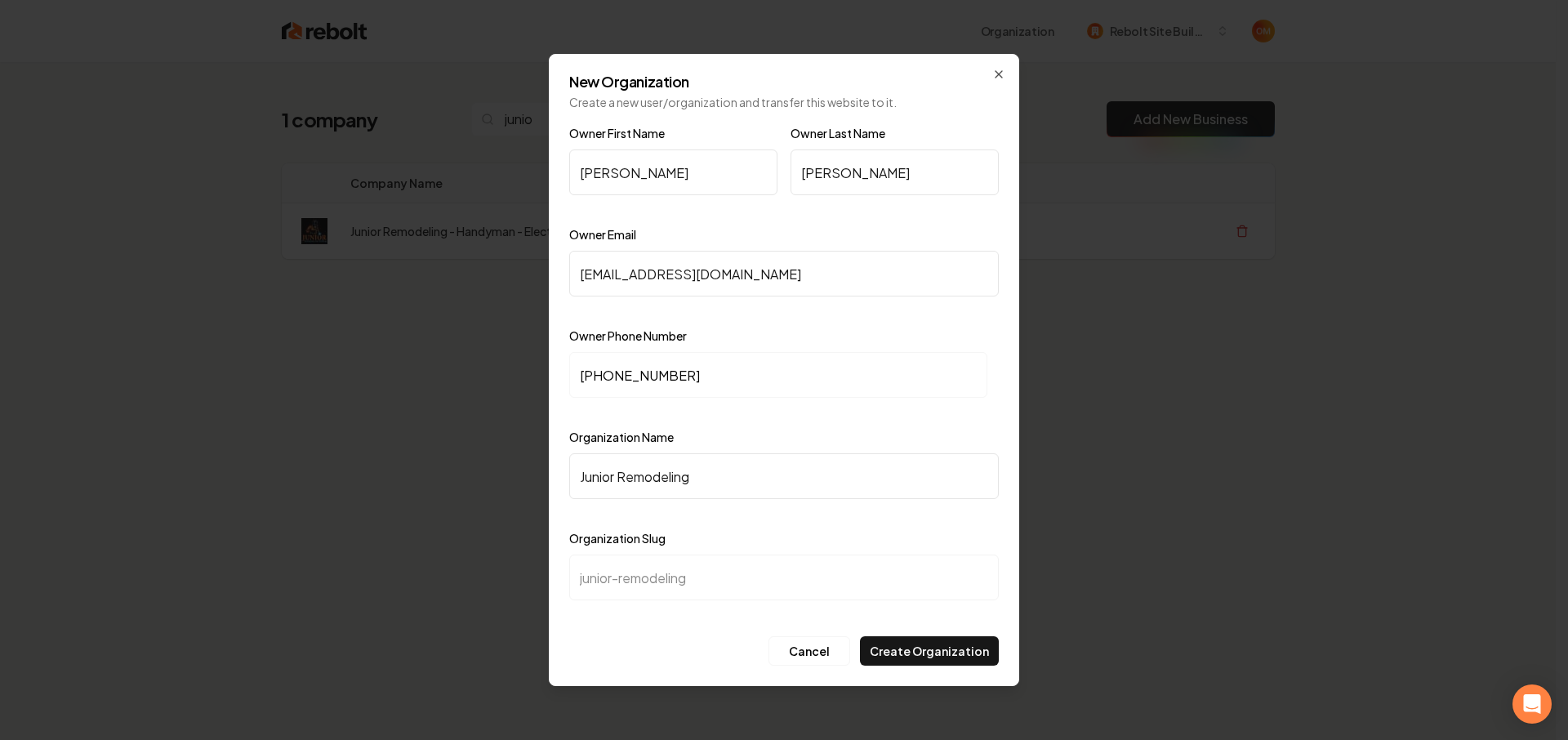
type input "junior-remodeling-"
type input "Junior Remodeling"
type input "junior-remodeling"
type input "Junior Remodeling -"
type input "junior-remodeling-"
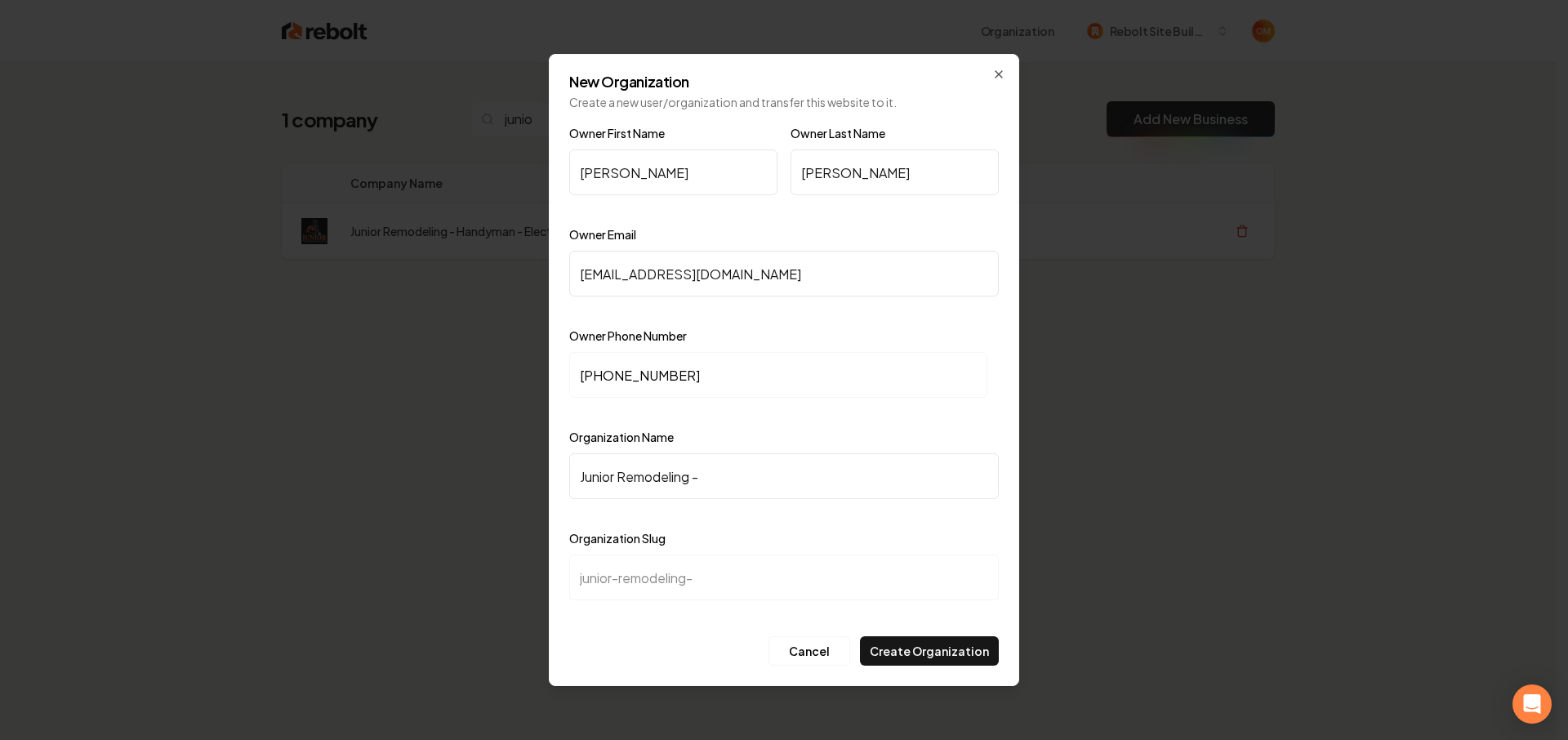
type input "Junior Remodeling - H"
type input "junior-remodeling-h"
type input "Junior Remodeling - Ha"
type input "junior-remodeling-ha"
type input "Junior Remodeling - Han"
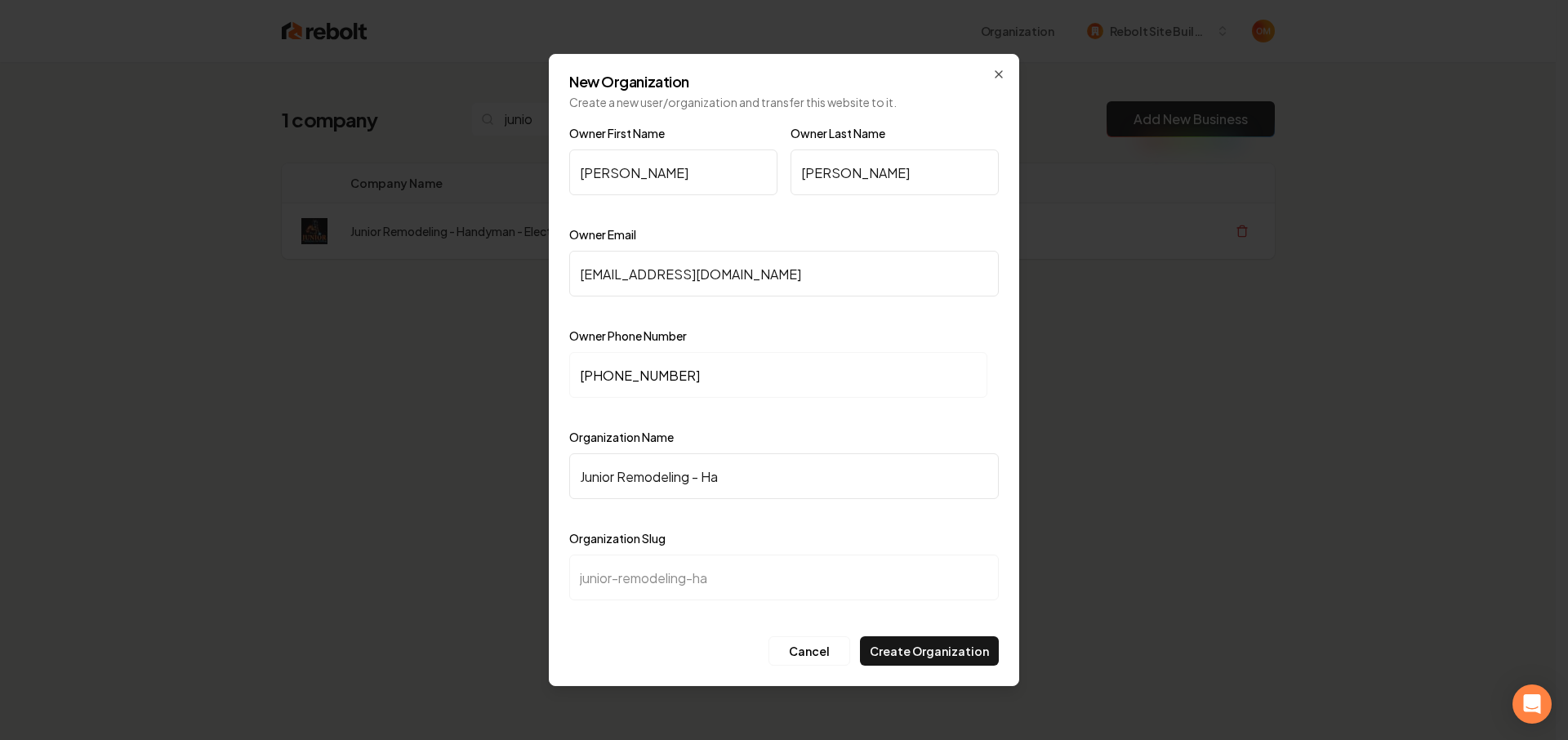
type input "junior-remodeling-han"
type input "Junior Remodeling - Hand"
type input "junior-remodeling-hand"
type input "Junior Remodeling - Handy"
type input "junior-remodeling-handy"
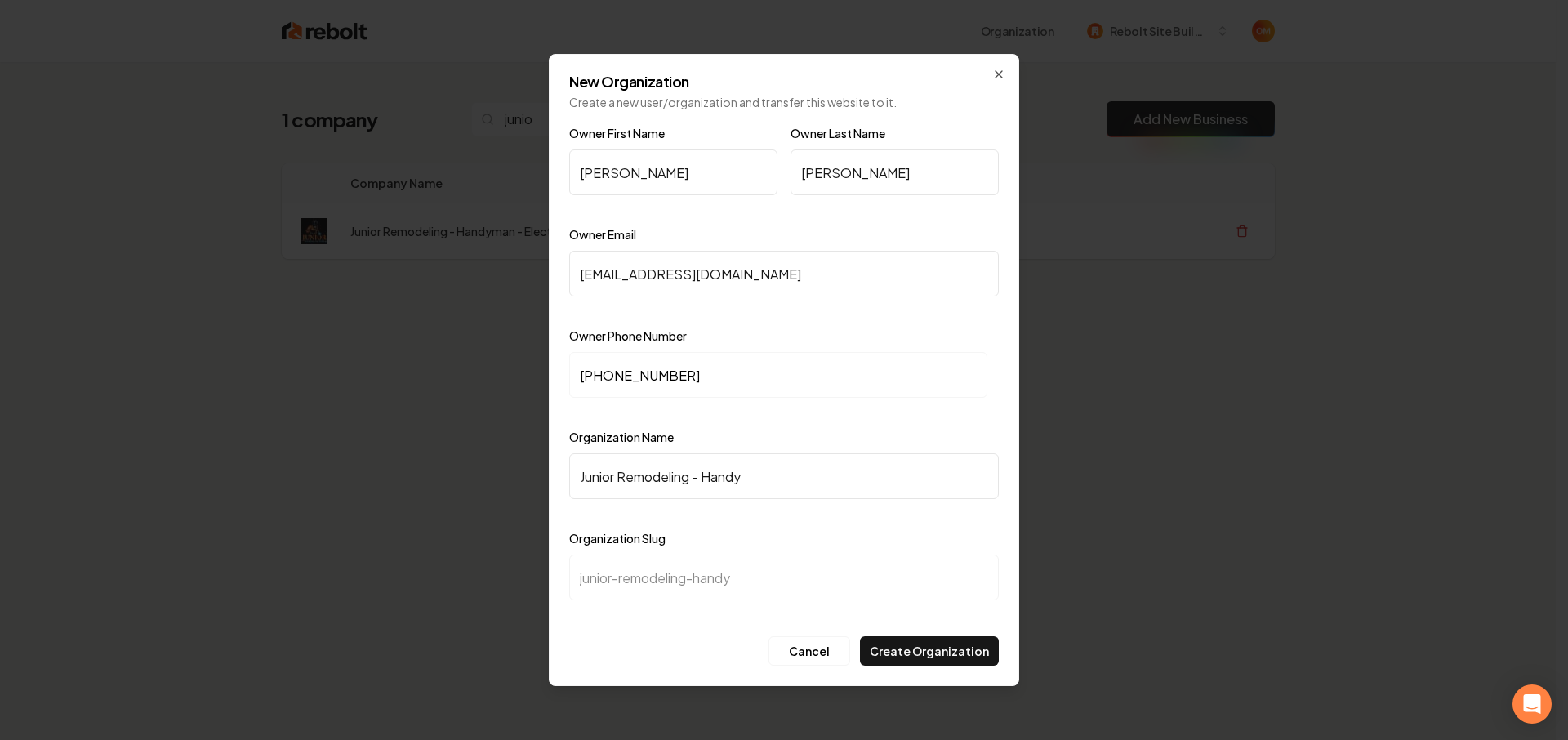
type input "Junior Remodeling - Handym"
type input "junior-remodeling-handym"
type input "Junior Remodeling - Handyma"
type input "junior-remodeling-handyma"
type input "Junior Remodeling - Handyman"
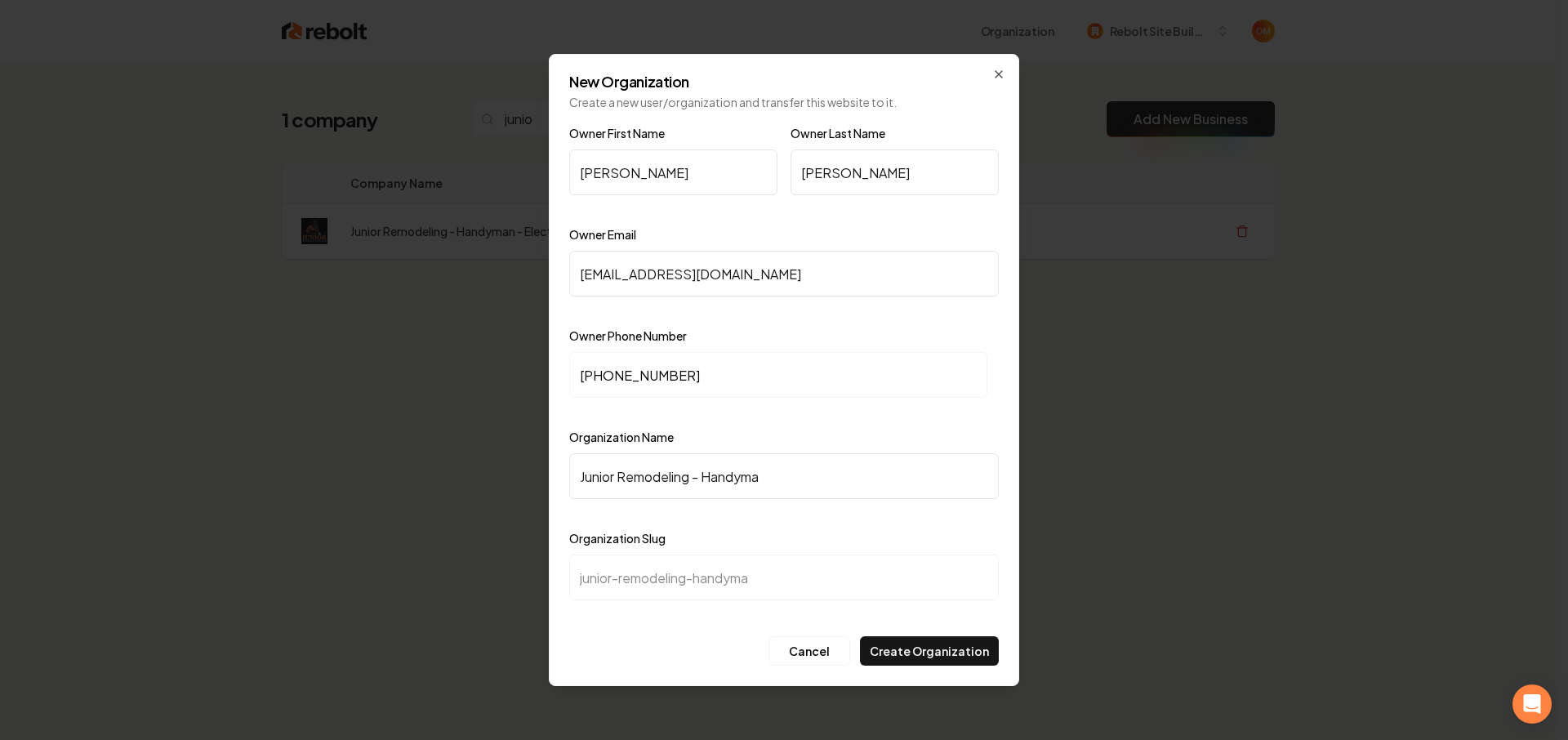
type input "junior-remodeling-handyman"
type input "Junior Remodeling - Handyman -"
type input "junior-remodeling-handyman-"
type input "Junior Remodeling - Handyman - E"
type input "junior-remodeling-handyman-e"
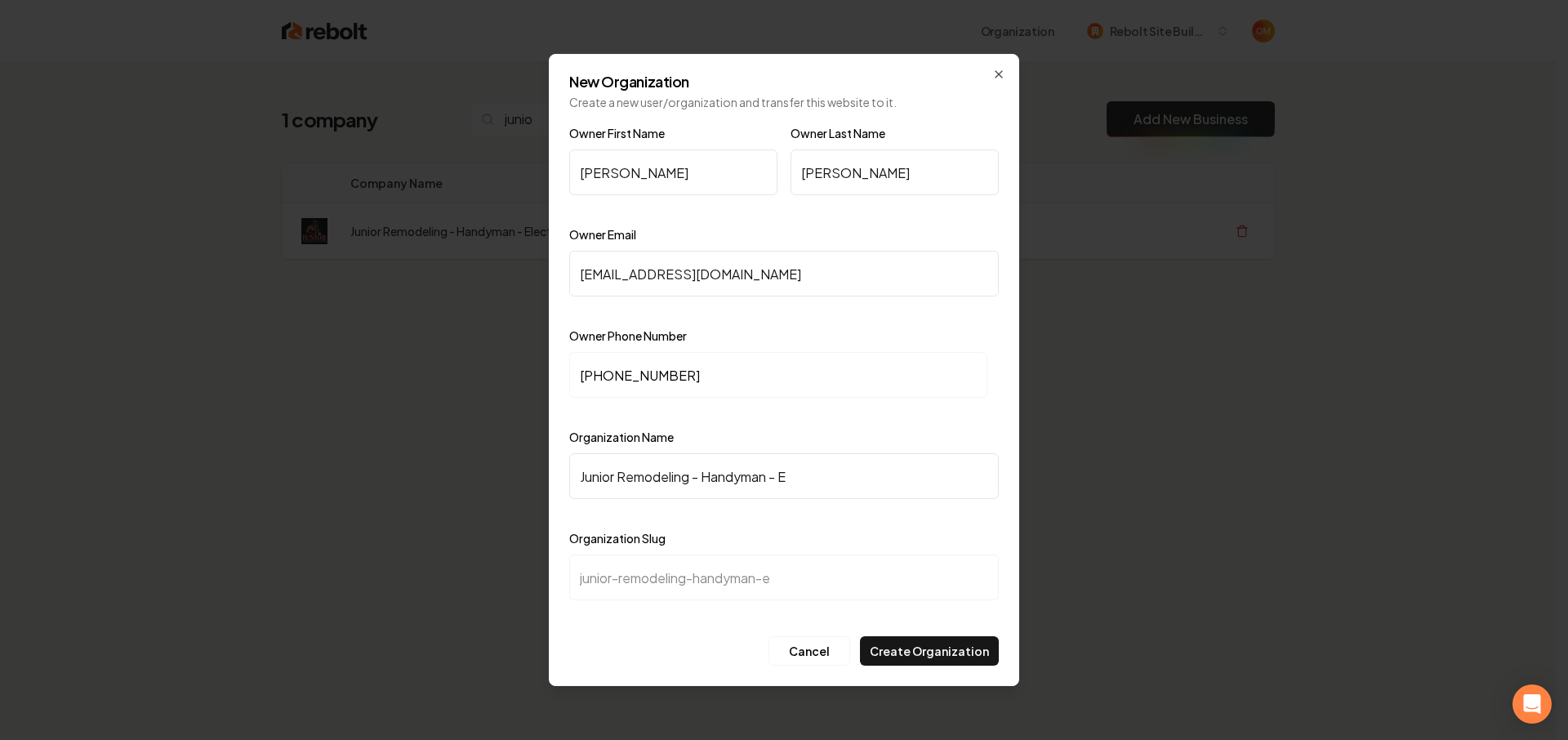
type input "Junior Remodeling - Handyman - El"
type input "junior-remodeling-handyman-el"
type input "Junior Remodeling - Handyman - Ele"
type input "junior-remodeling-handyman-ele"
type input "Junior Remodeling - Handyman - Elec"
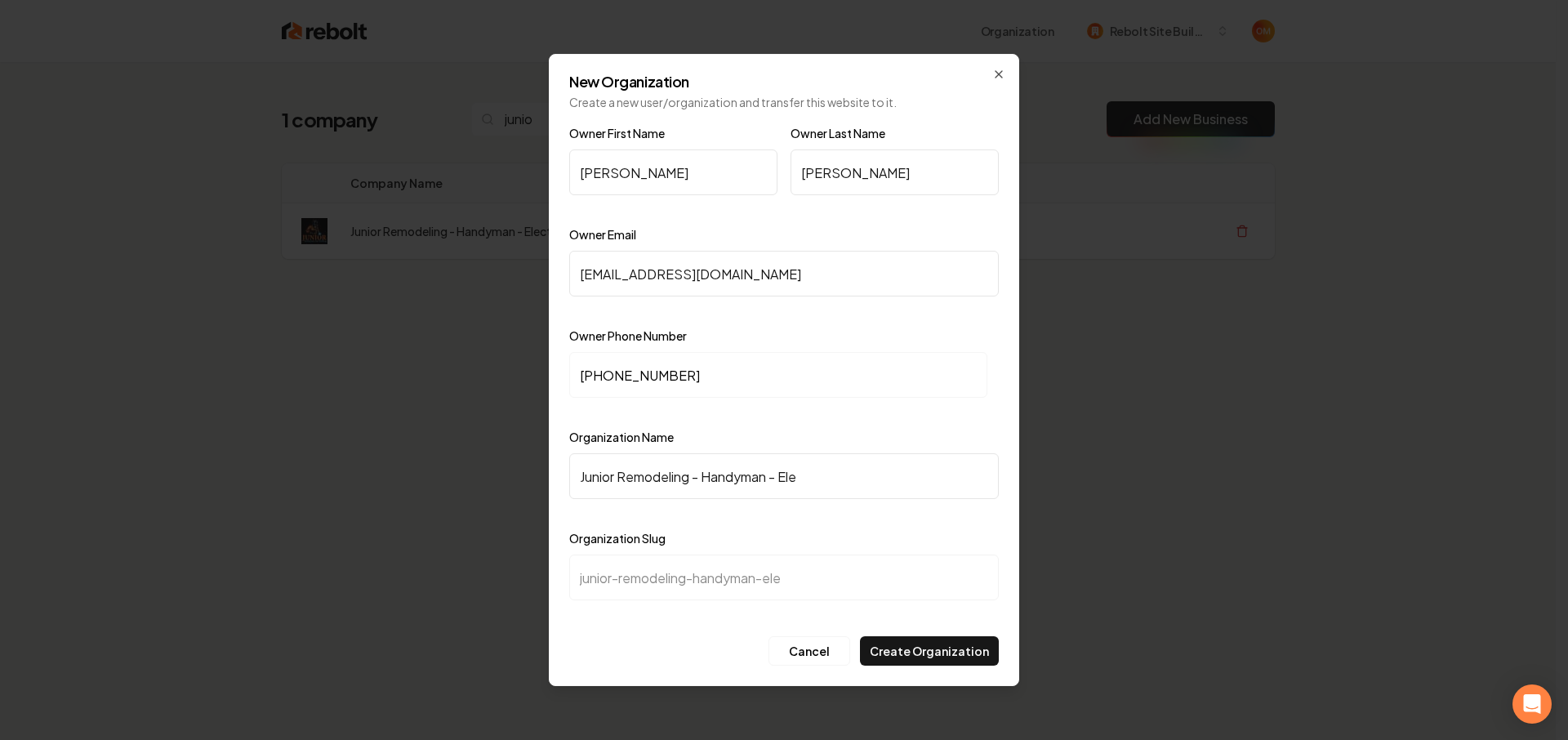
type input "junior-remodeling-handyman-elec"
type input "Junior Remodeling - Handyman - Elect"
type input "junior-remodeling-handyman-elect"
type input "Junior Remodeling - Handyman - Electr"
type input "junior-remodeling-handyman-electr"
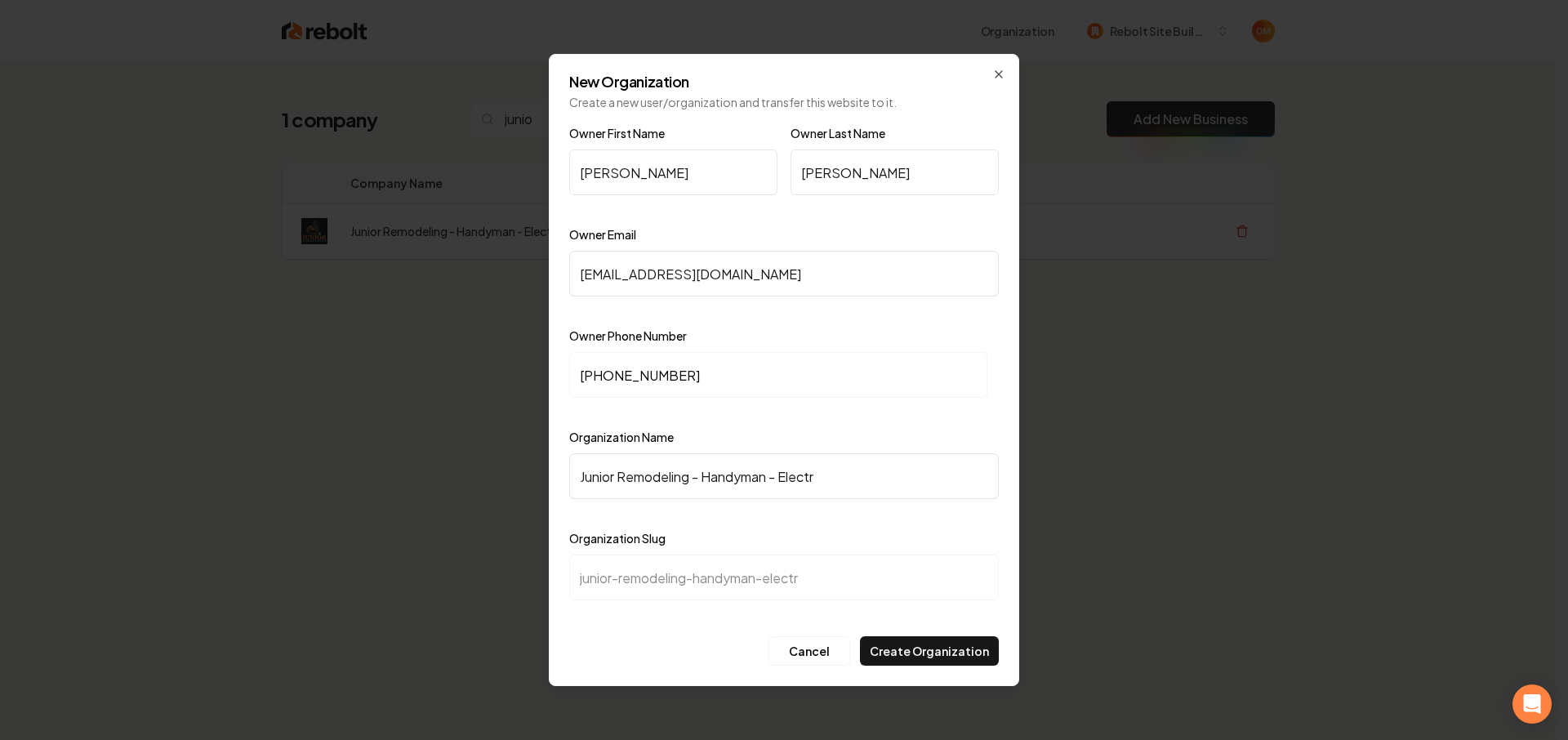
type input "Junior Remodeling - Handyman - Electri"
type input "junior-remodeling-handyman-electri"
type input "Junior Remodeling - Handyman - Electric"
type input "junior-remodeling-handyman-electric"
type input "Junior Remodeling - Handyman - Electrici"
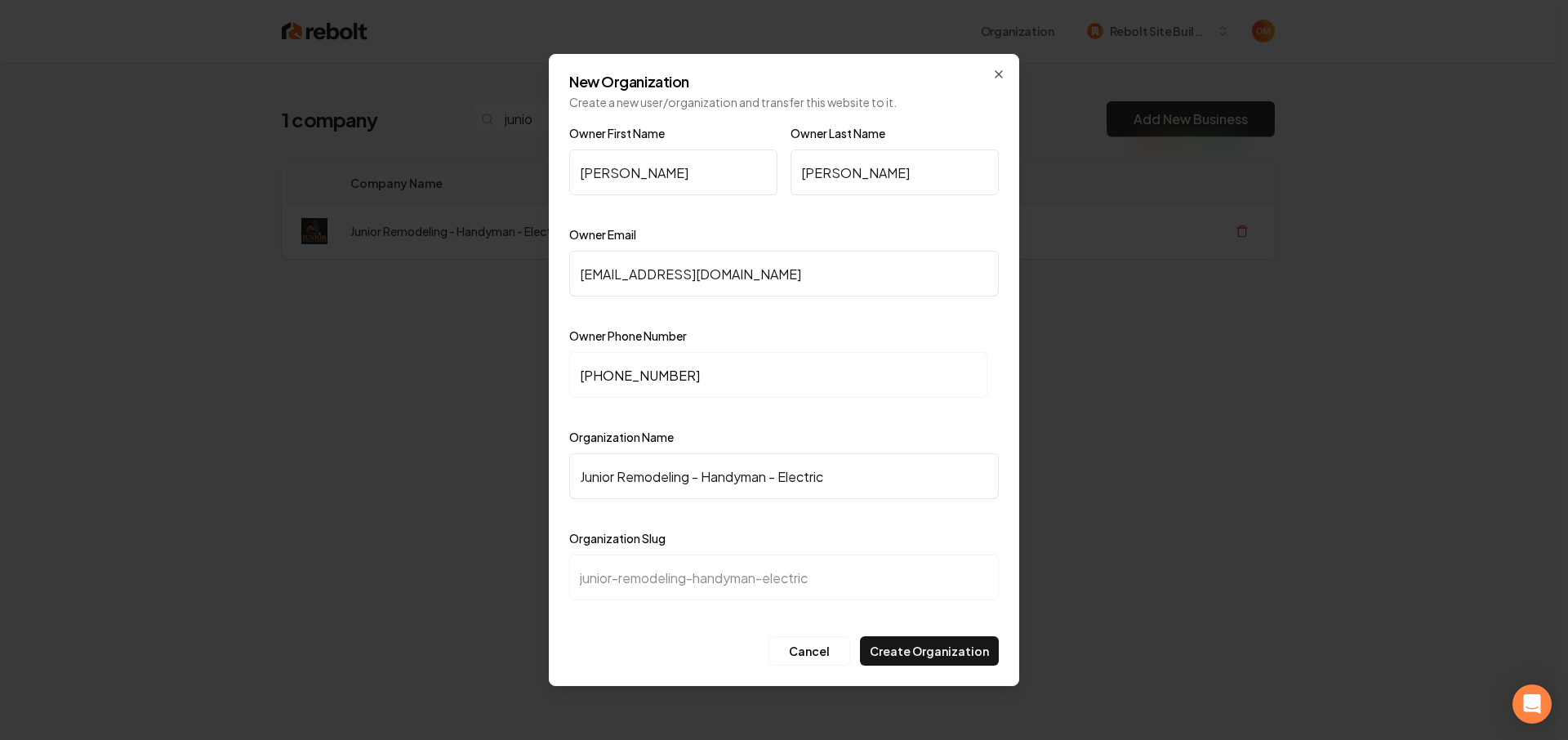
type input "junior-remodeling-handyman-electrici"
type input "Junior Remodeling - Handyman - Electricia"
type input "junior-remodeling-handyman-electricia"
type input "Junior Remodeling - Handyman - Electrician"
type input "junior-remodeling-handyman-electrician"
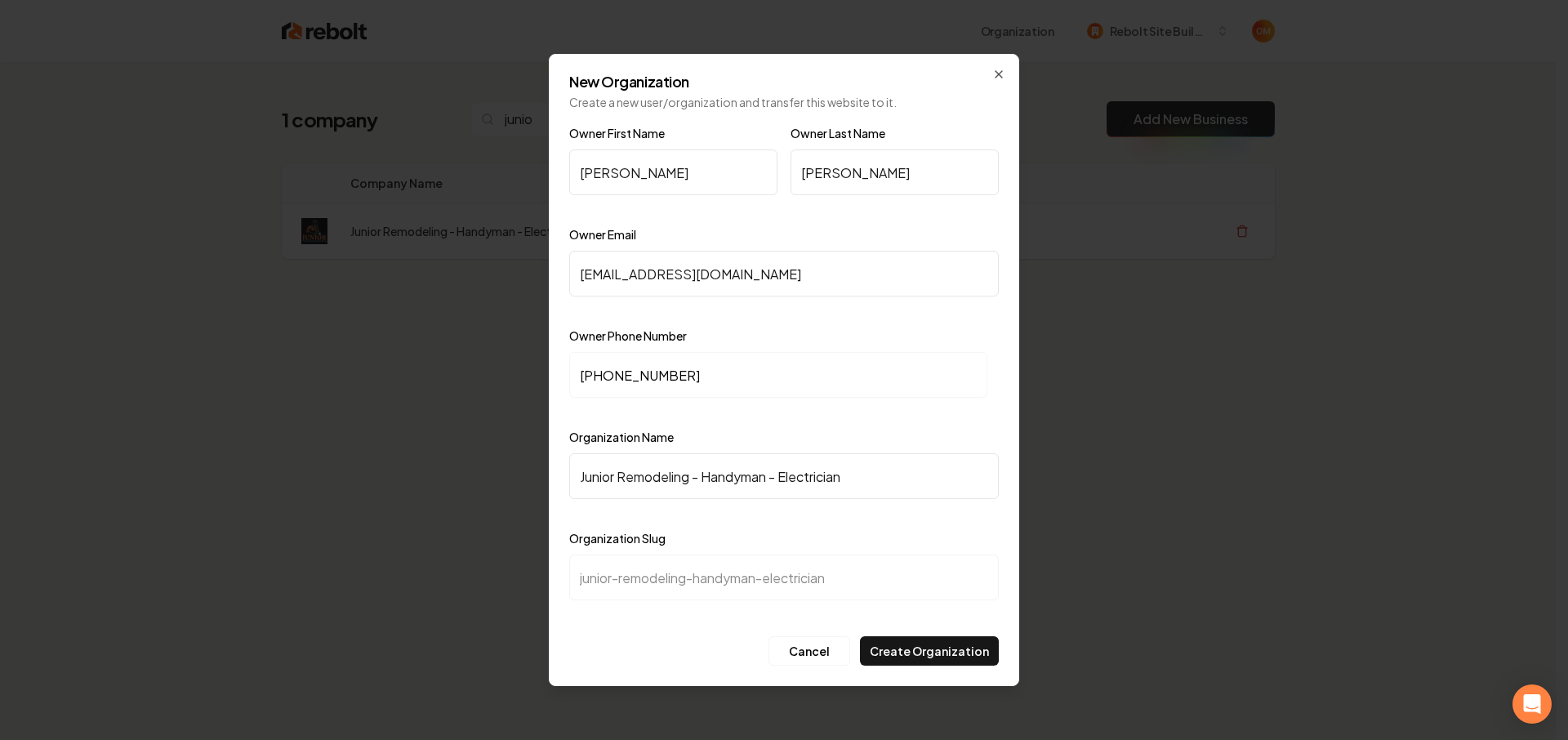
type input "Junior Remodeling - Handyman - Electrician"
click at [906, 654] on button "Create Organization" at bounding box center [929, 651] width 139 height 29
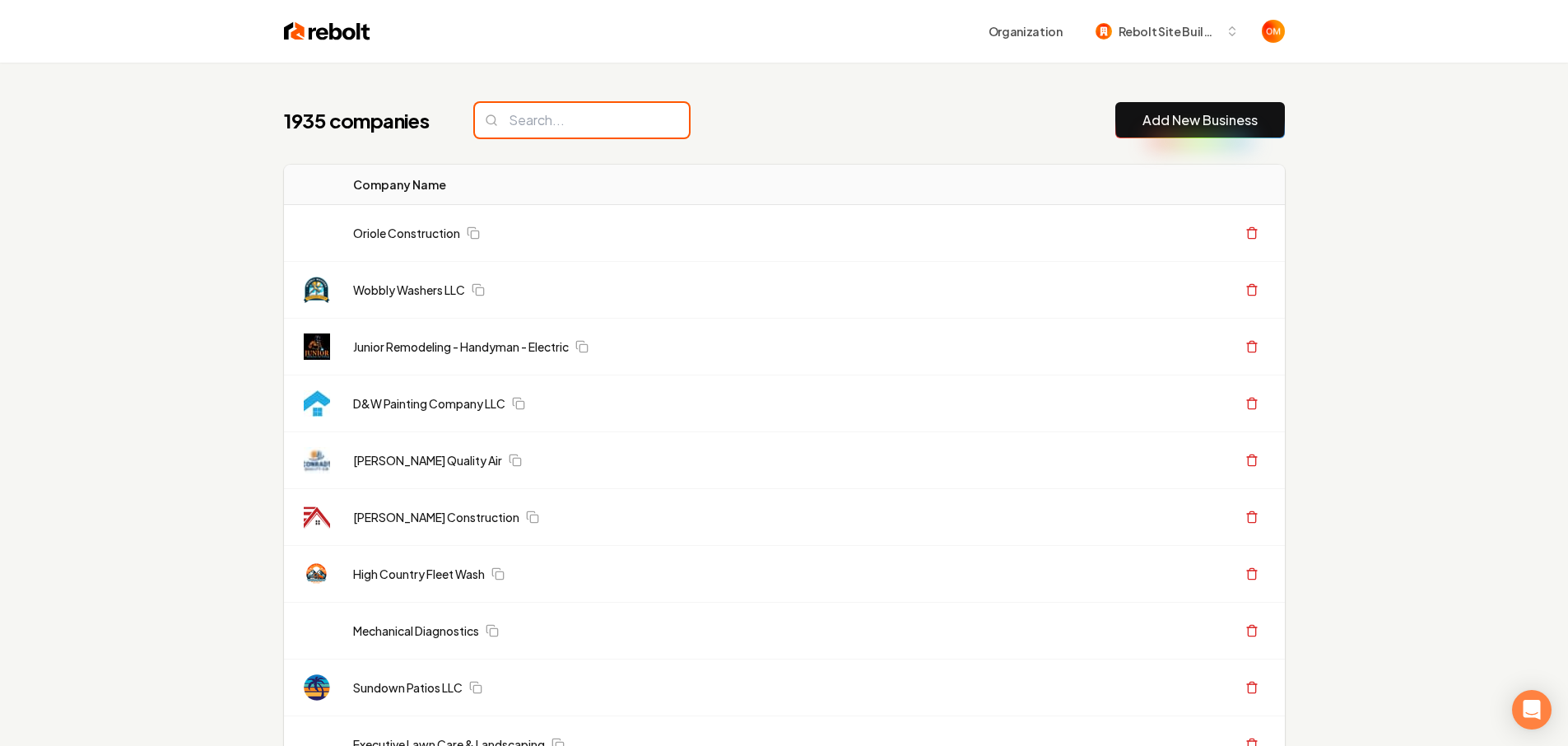
click at [592, 115] on input "search" at bounding box center [582, 121] width 214 height 35
type input "e"
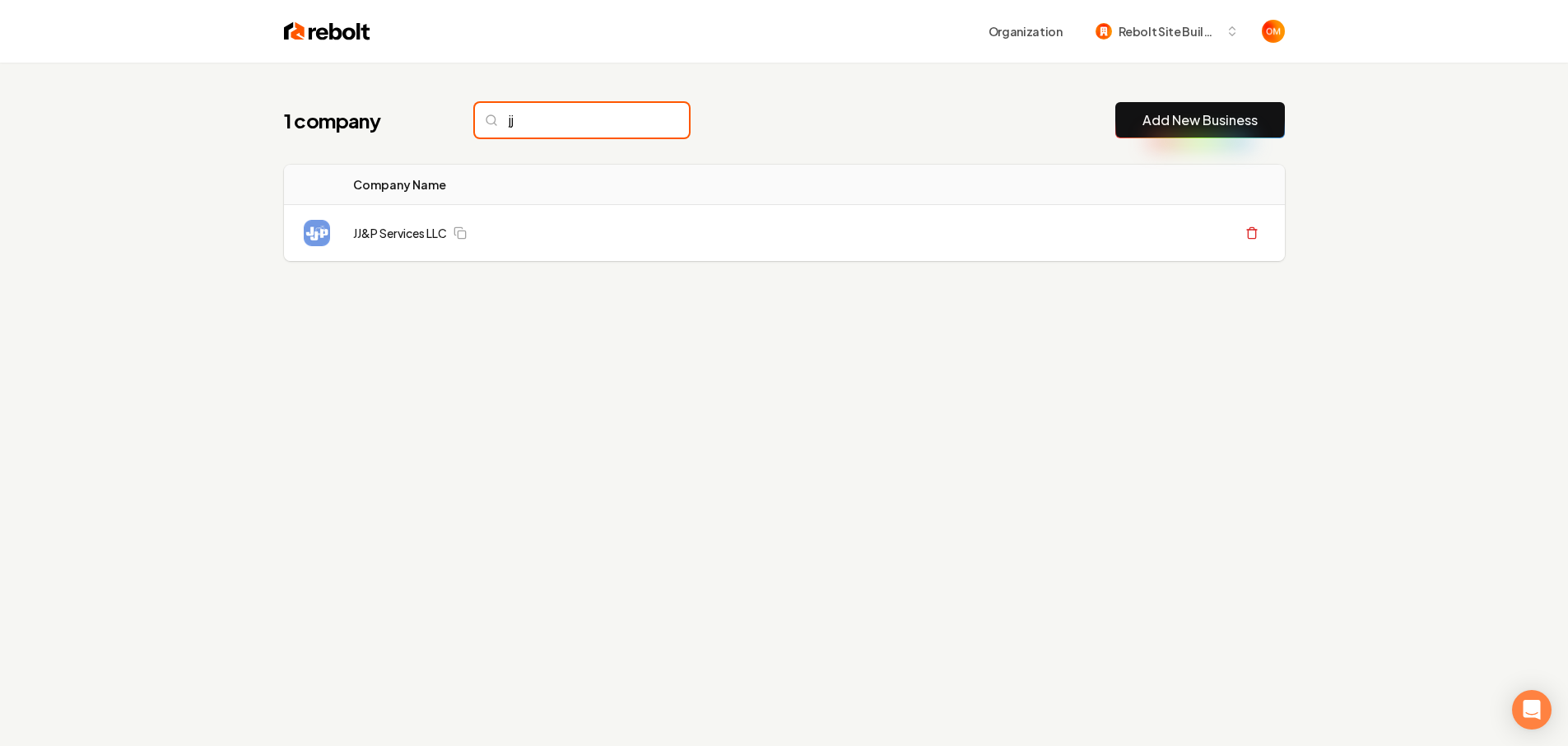
type input "j"
type input "junio"
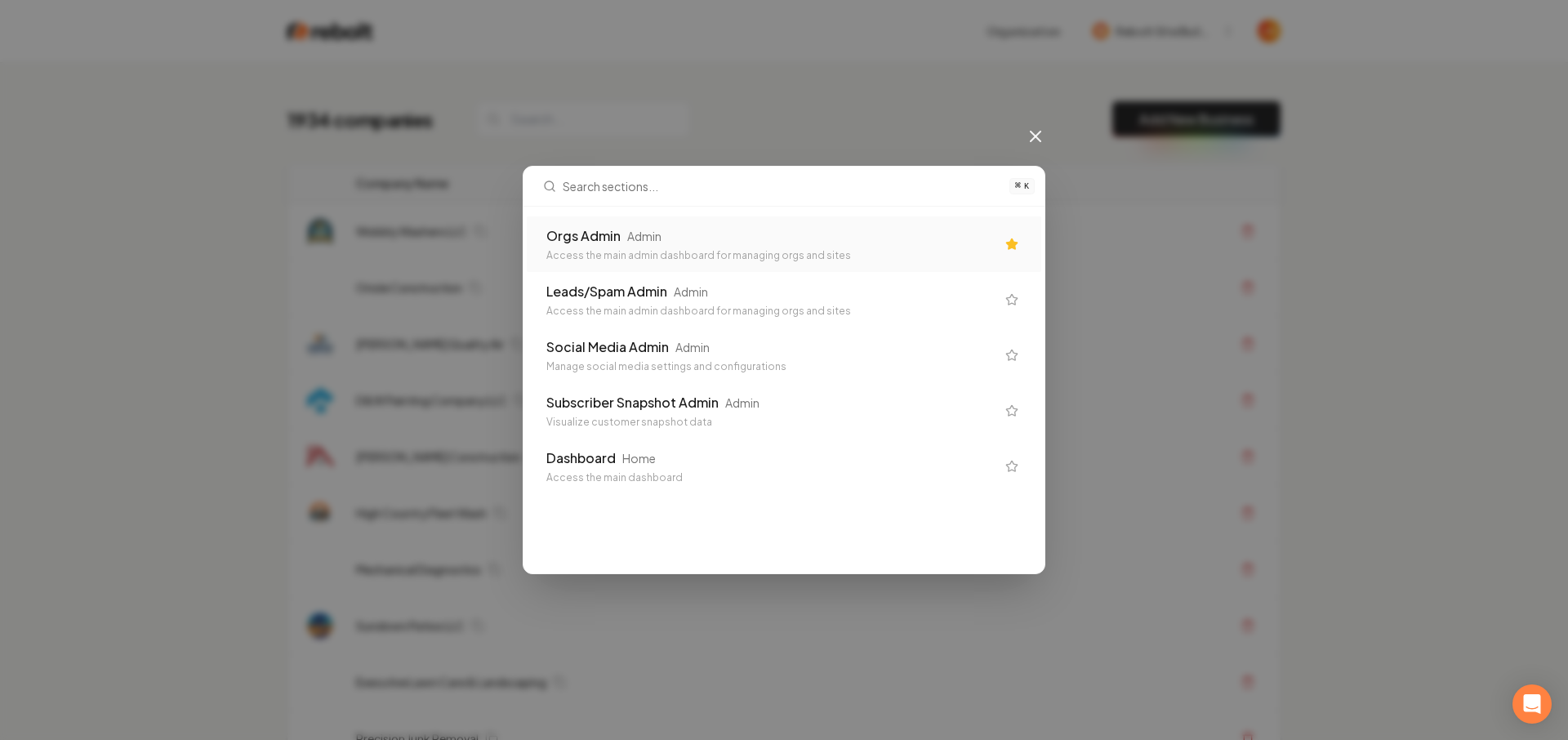
click at [809, 231] on div "Orgs Admin Admin" at bounding box center [771, 235] width 449 height 19
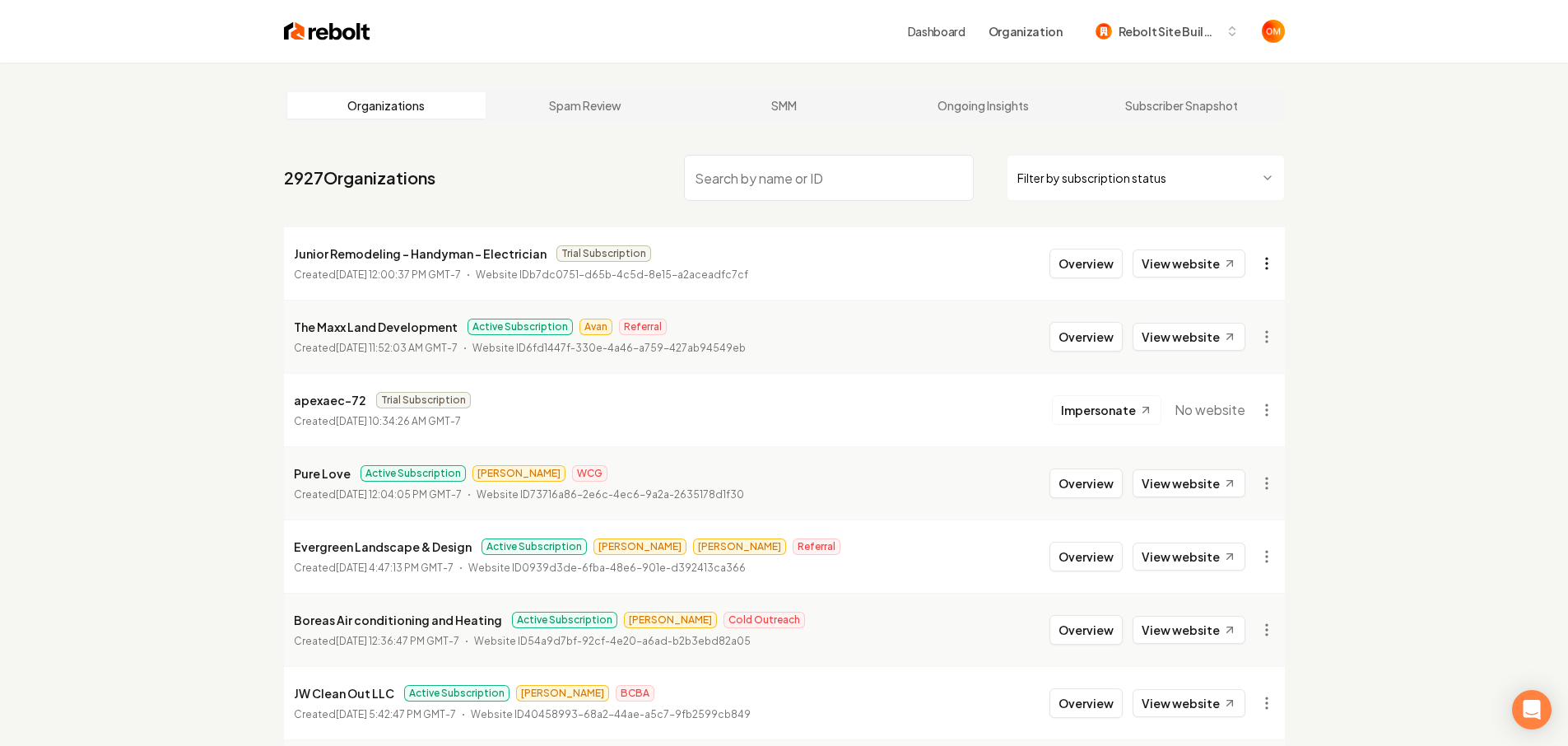
click at [1260, 262] on html "Dashboard Organization Rebolt Site Builder Organizations Spam Review SMM Ongoin…" at bounding box center [784, 373] width 1568 height 746
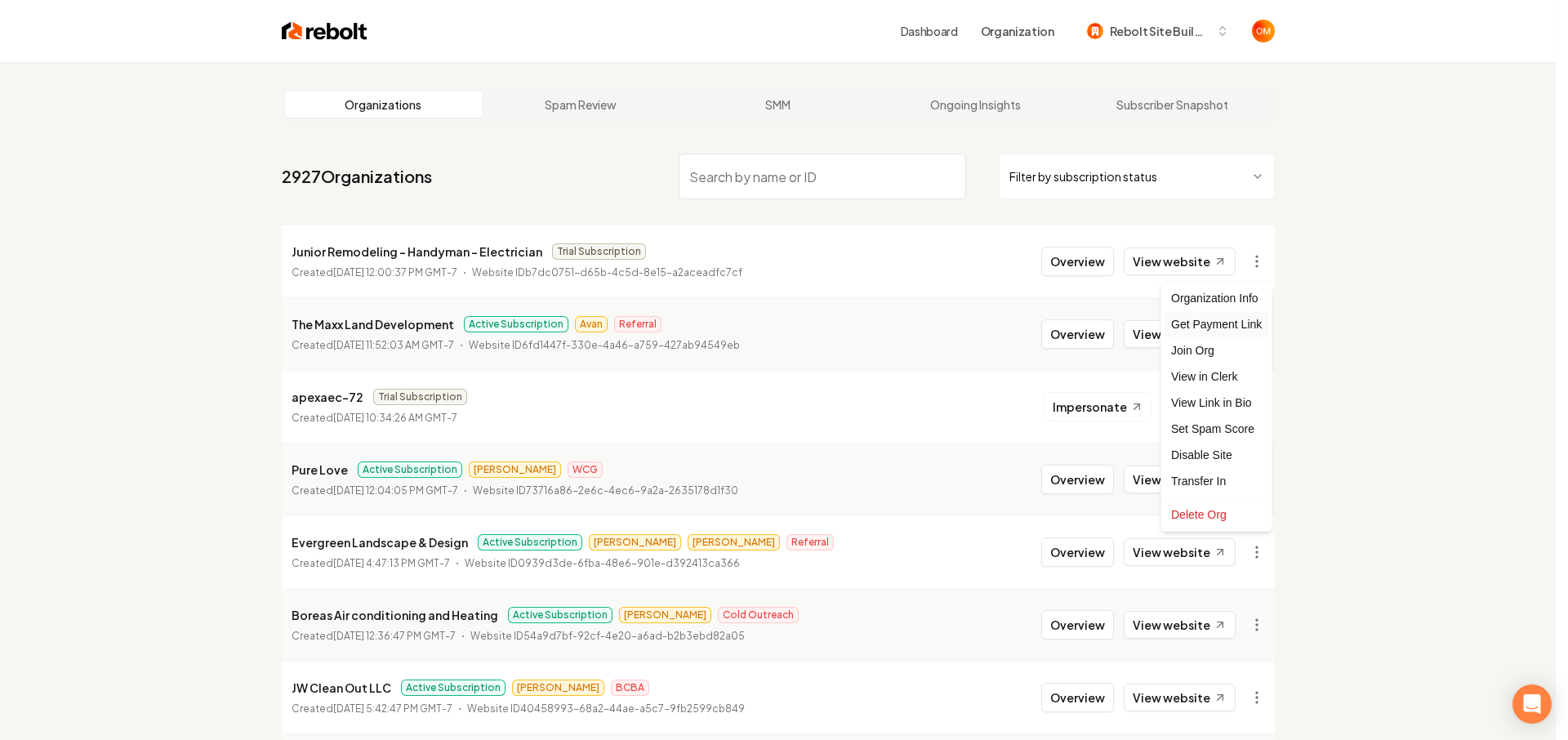
click at [1207, 326] on div "Get Payment Link" at bounding box center [1216, 324] width 103 height 27
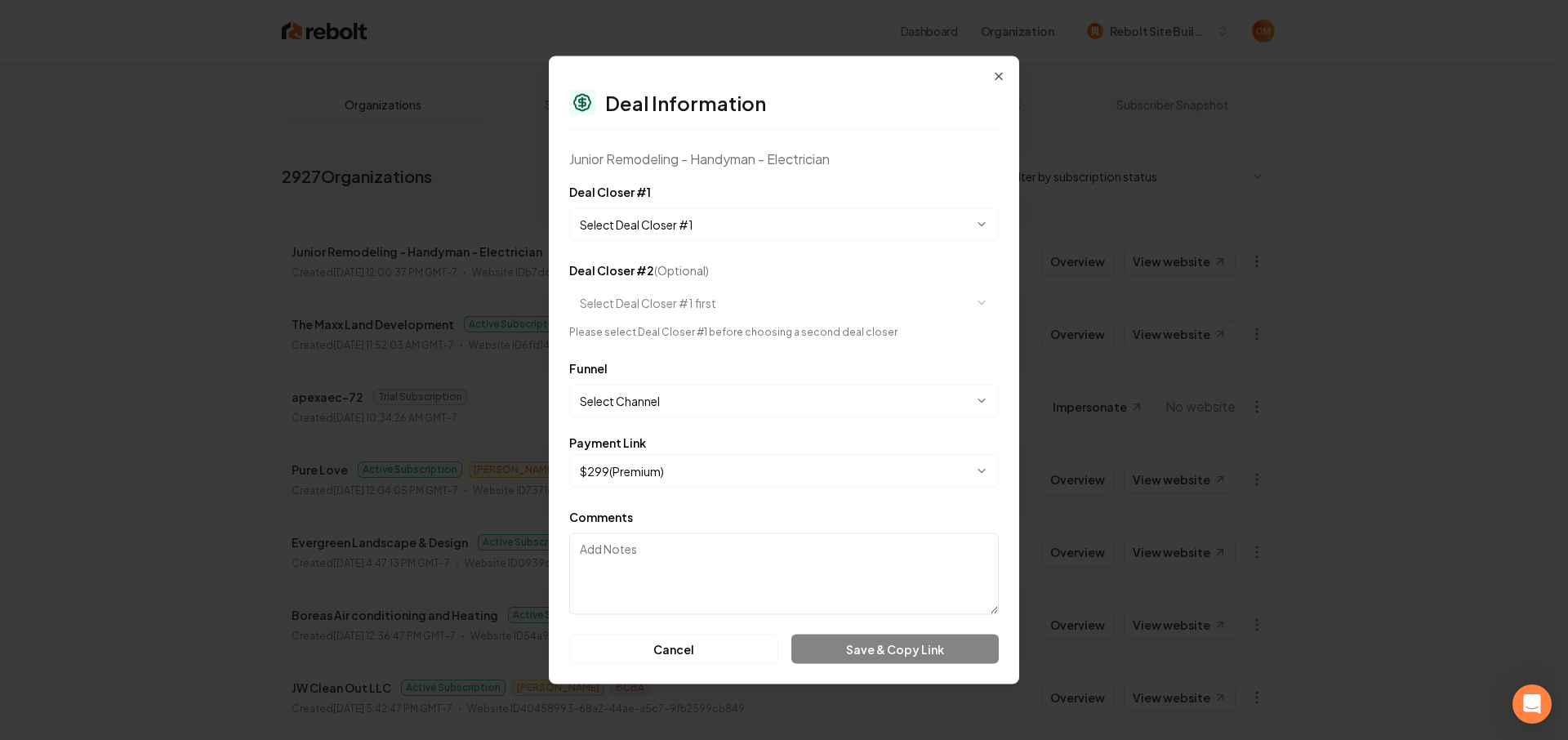
click at [661, 230] on body "Dashboard Organization Rebolt Site Builder Organizations Spam Review SMM Ongoin…" at bounding box center [777, 370] width 1555 height 740
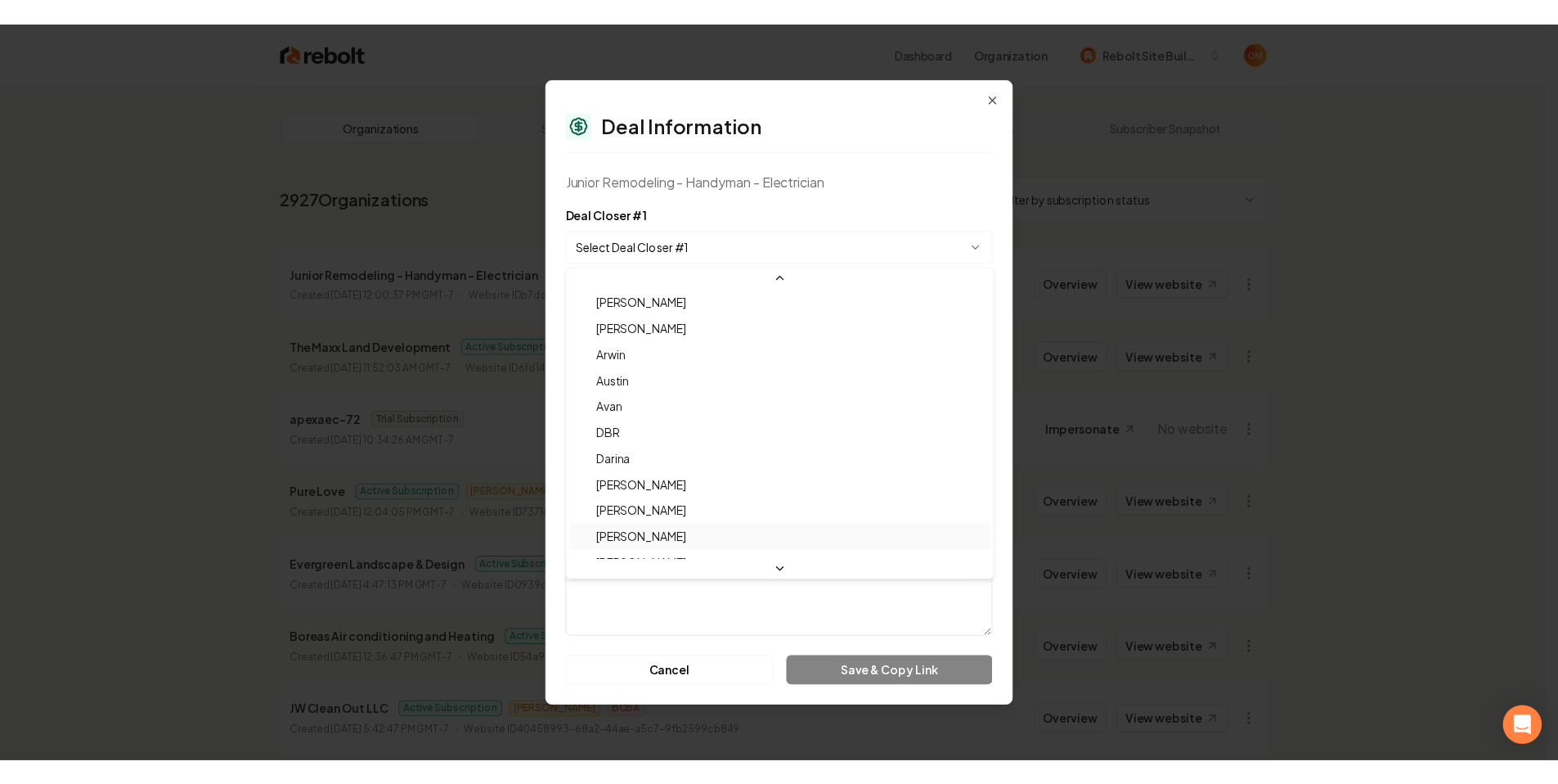
scroll to position [54, 0]
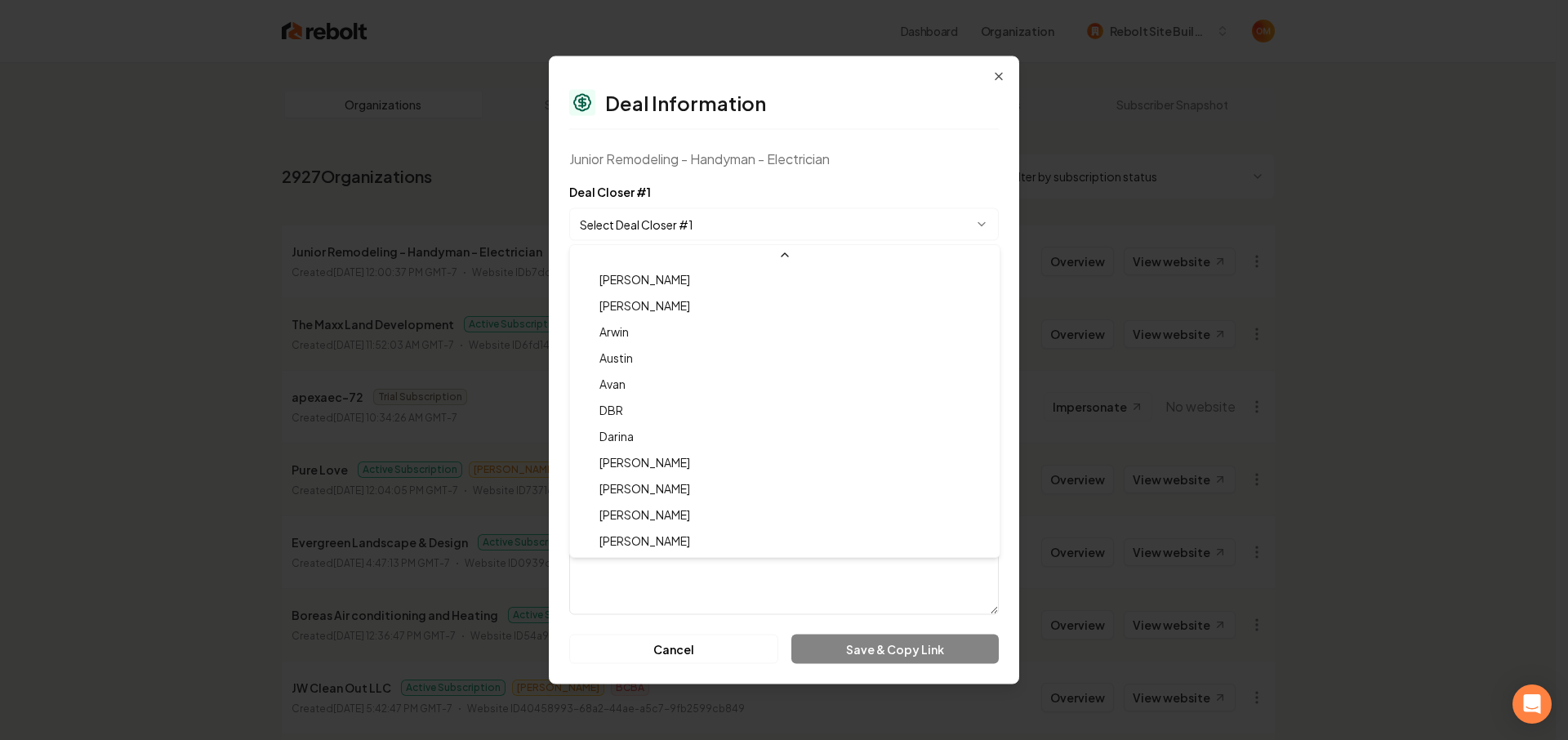
select select "**********"
drag, startPoint x: 652, startPoint y: 535, endPoint x: 653, endPoint y: 525, distance: 10.0
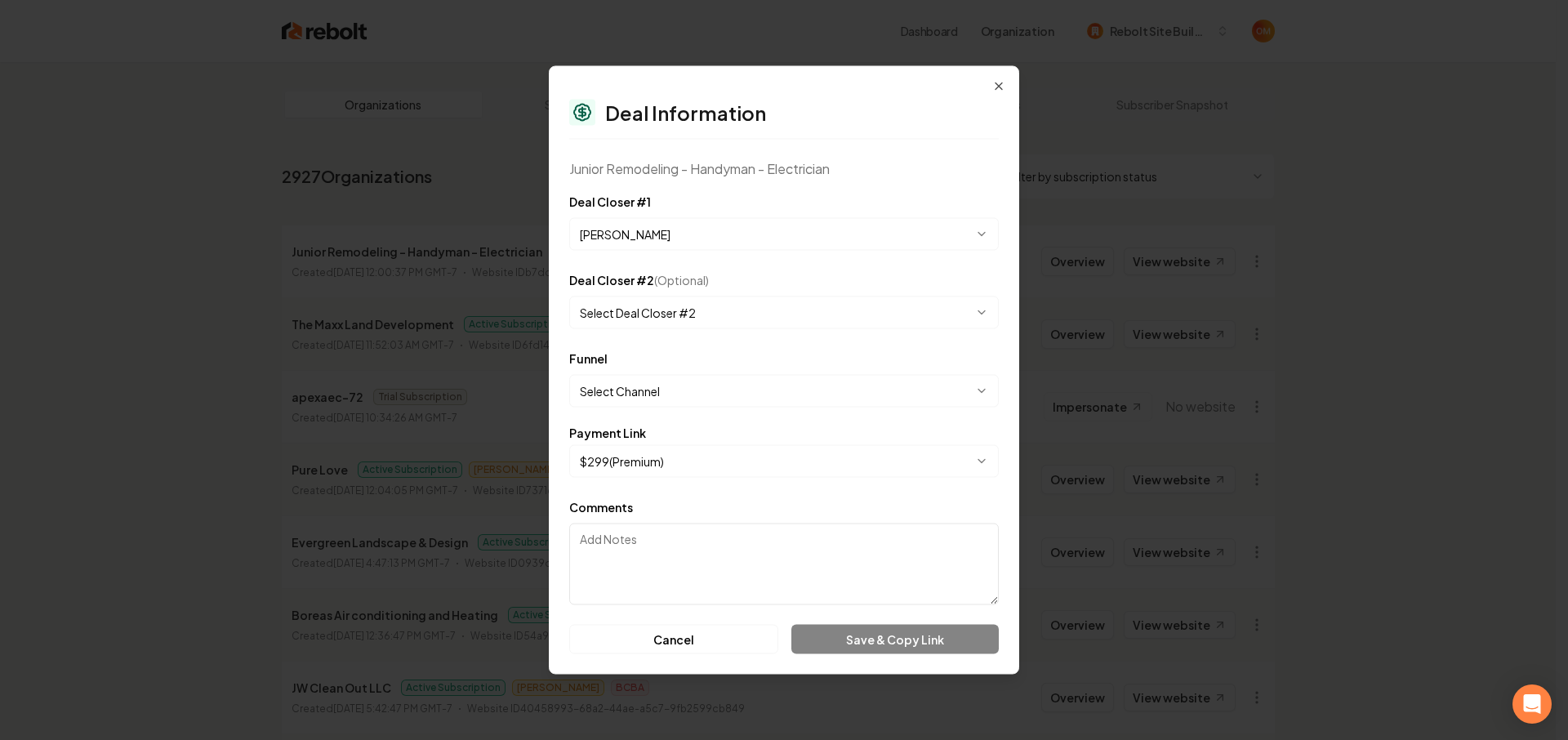
click at [667, 328] on form "**********" at bounding box center [784, 424] width 430 height 463
click at [666, 311] on body "Dashboard Organization Rebolt Site Builder Organizations Spam Review SMM Ongoin…" at bounding box center [777, 370] width 1555 height 740
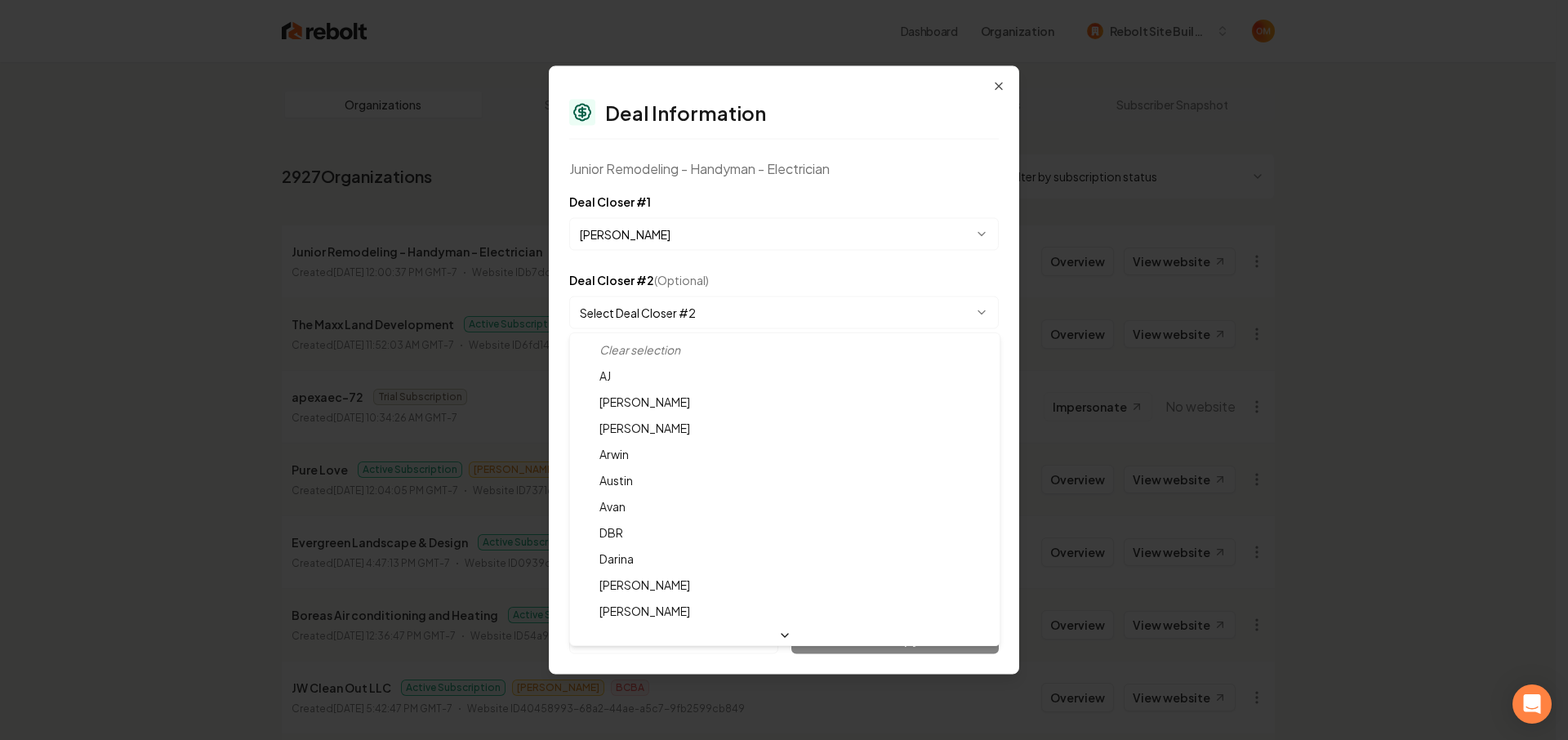
select select "**********"
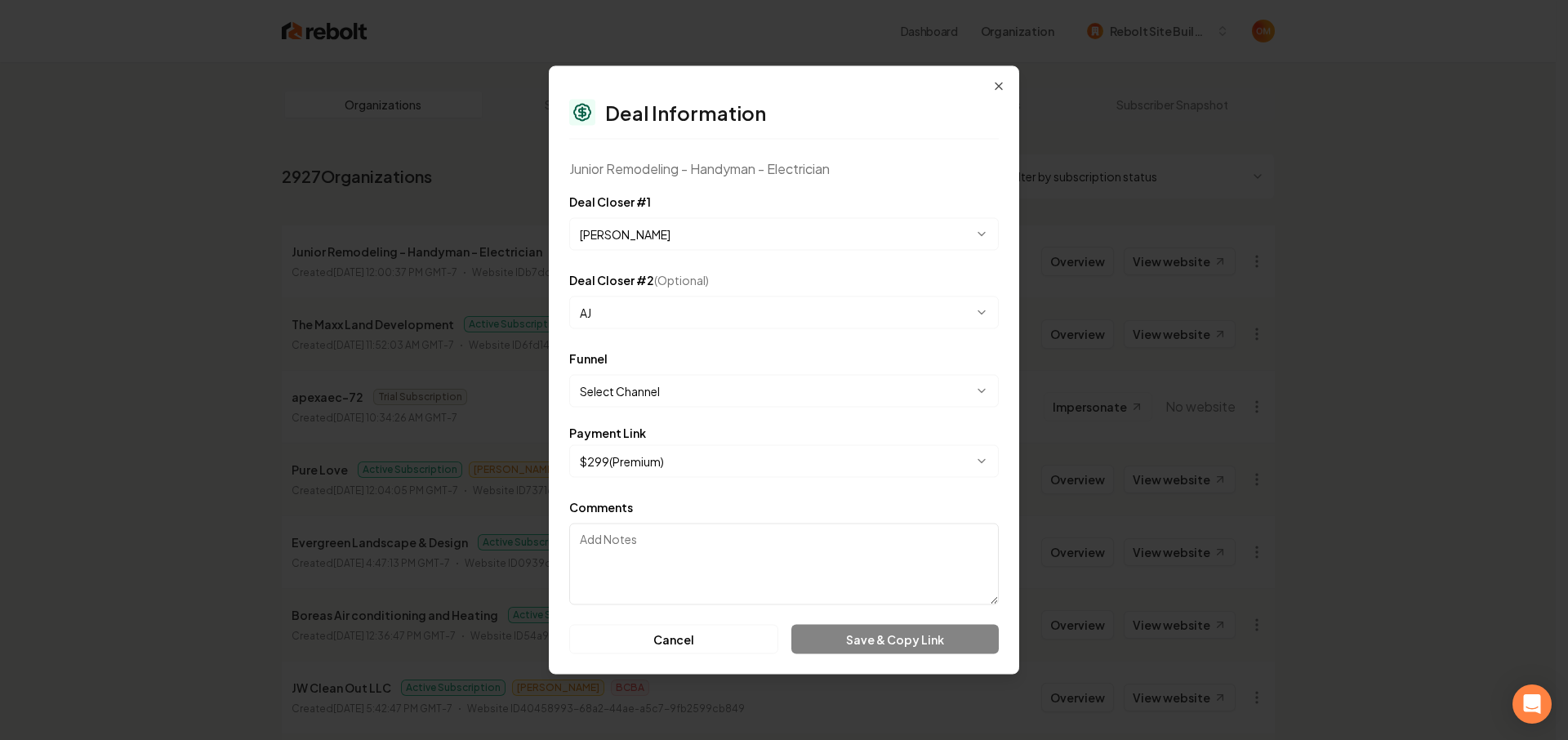
click at [692, 317] on body "Dashboard Organization Rebolt Site Builder Organizations Spam Review SMM Ongoin…" at bounding box center [777, 370] width 1555 height 740
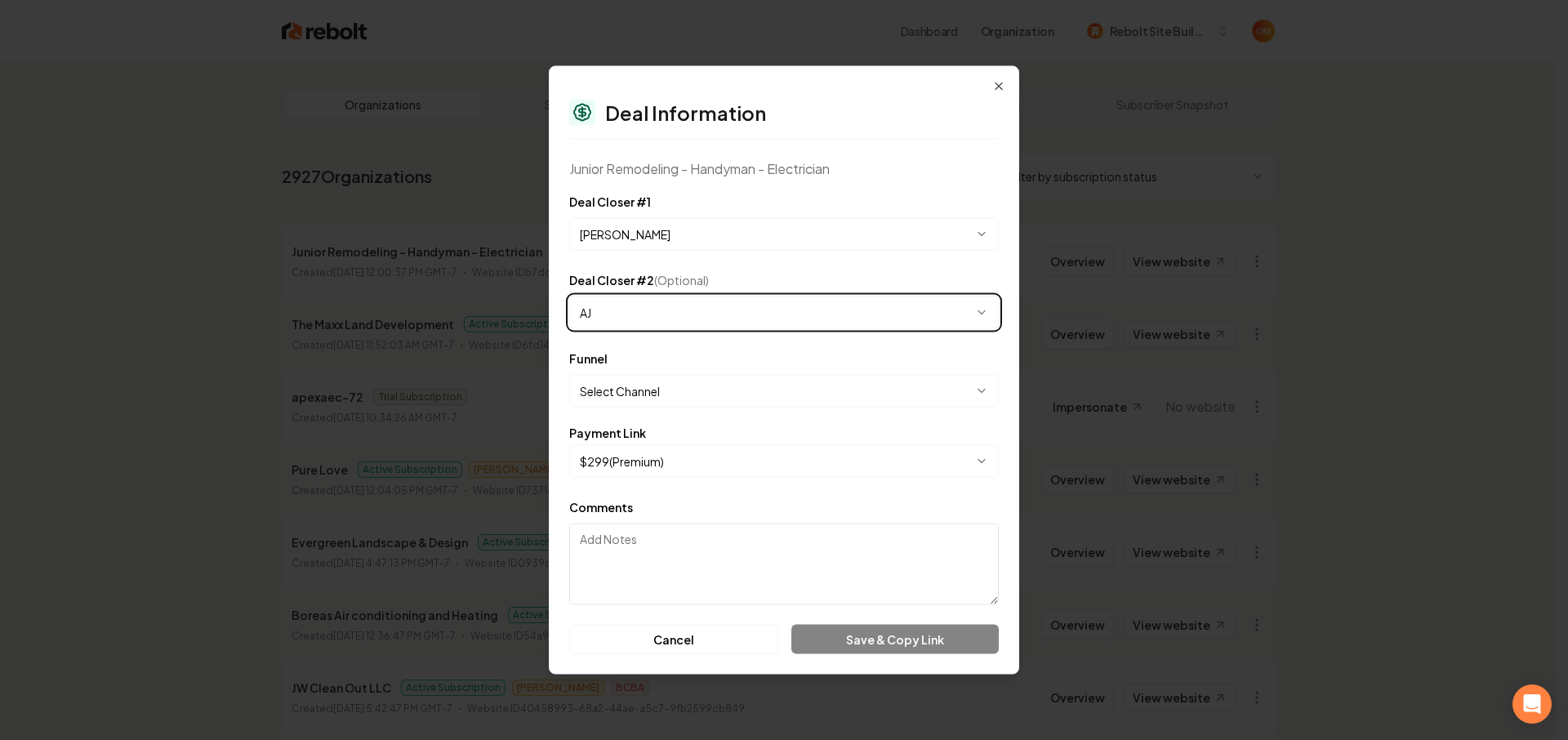
drag, startPoint x: 738, startPoint y: 187, endPoint x: 752, endPoint y: 206, distance: 23.6
click at [738, 188] on body "Dashboard Organization Rebolt Site Builder Organizations Spam Review SMM Ongoin…" at bounding box center [777, 370] width 1555 height 740
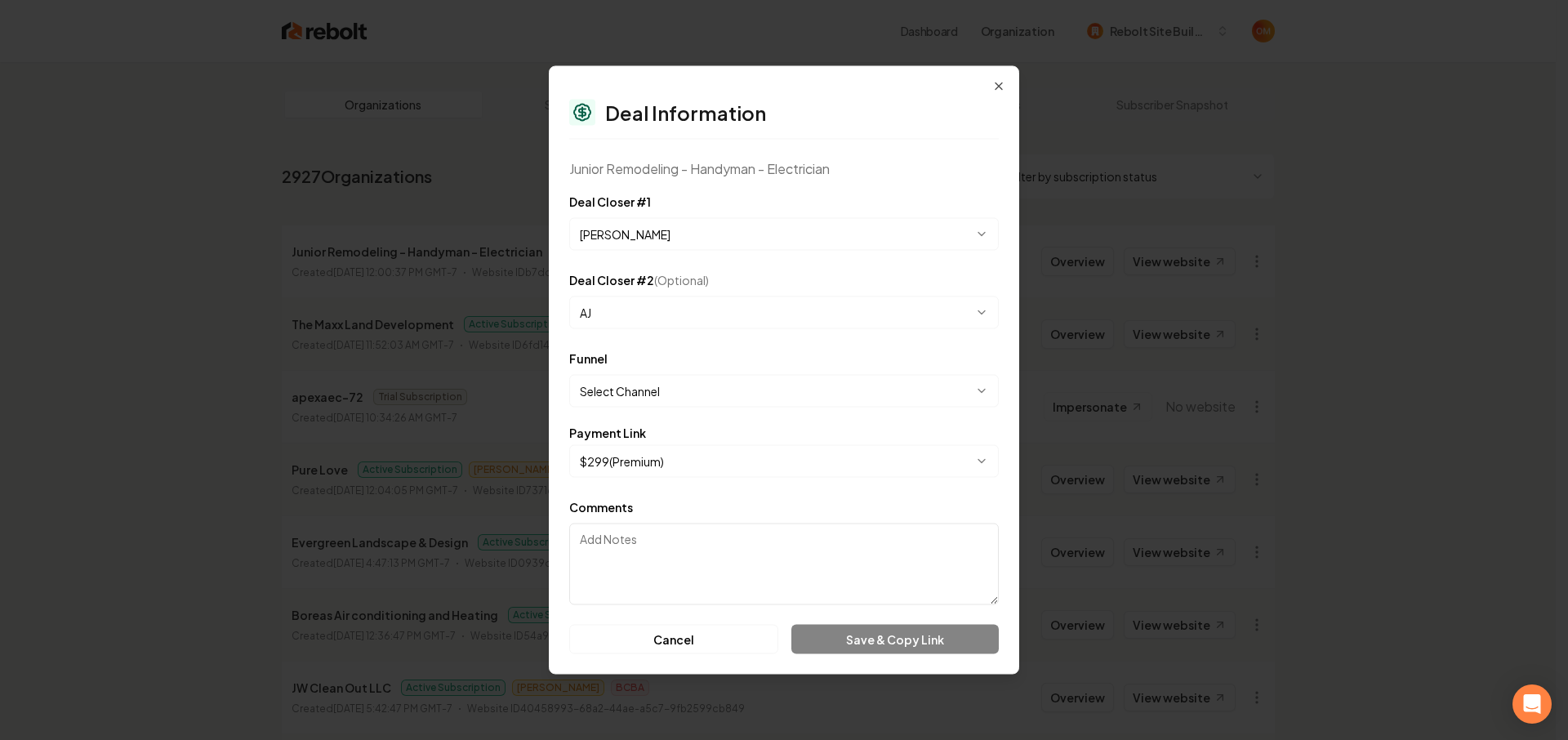
click at [852, 198] on div "**********" at bounding box center [784, 221] width 430 height 59
click at [741, 575] on textarea "Comments" at bounding box center [784, 564] width 430 height 81
click at [671, 398] on body "Dashboard Organization Rebolt Site Builder Organizations Spam Review SMM Ongoin…" at bounding box center [777, 370] width 1555 height 740
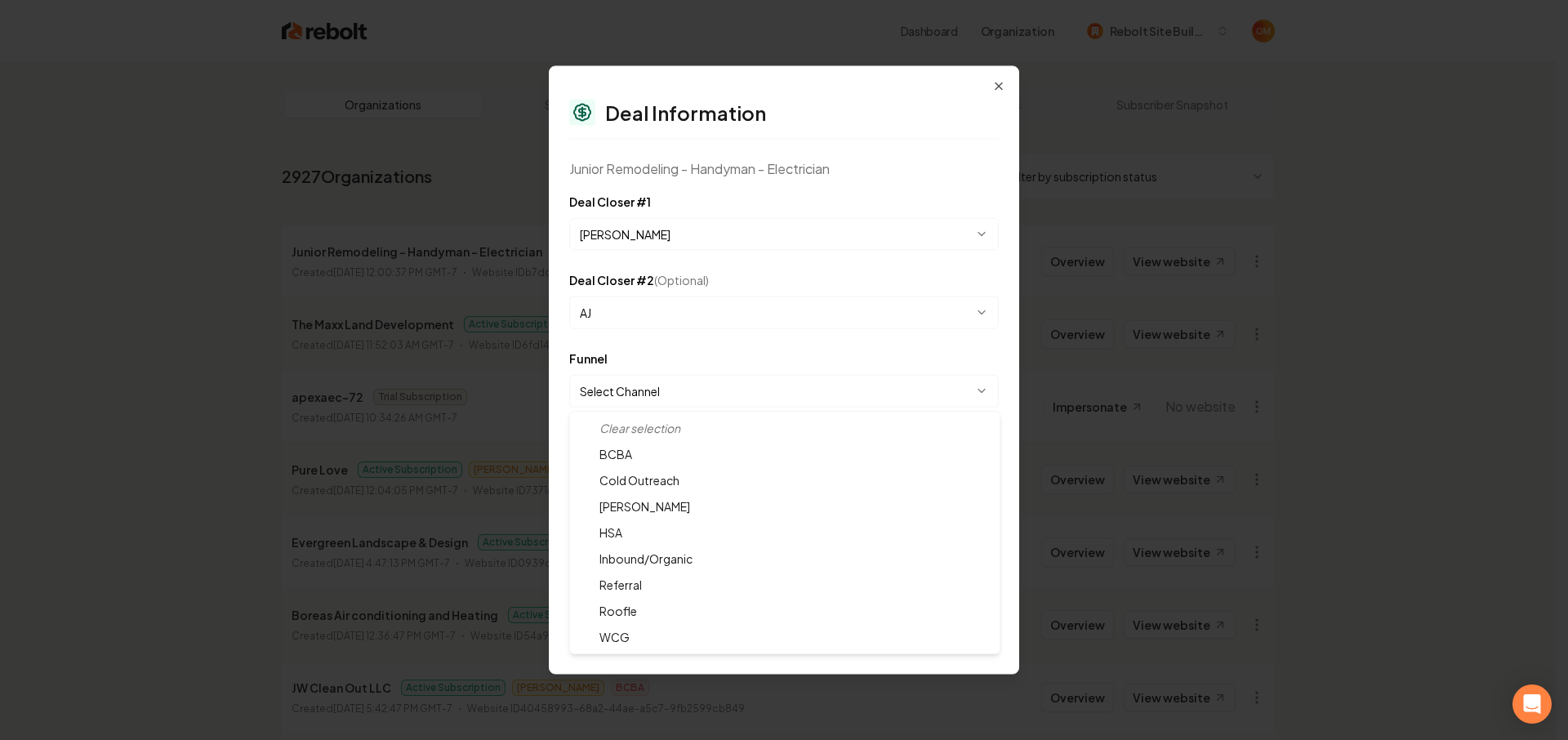
select select "**********"
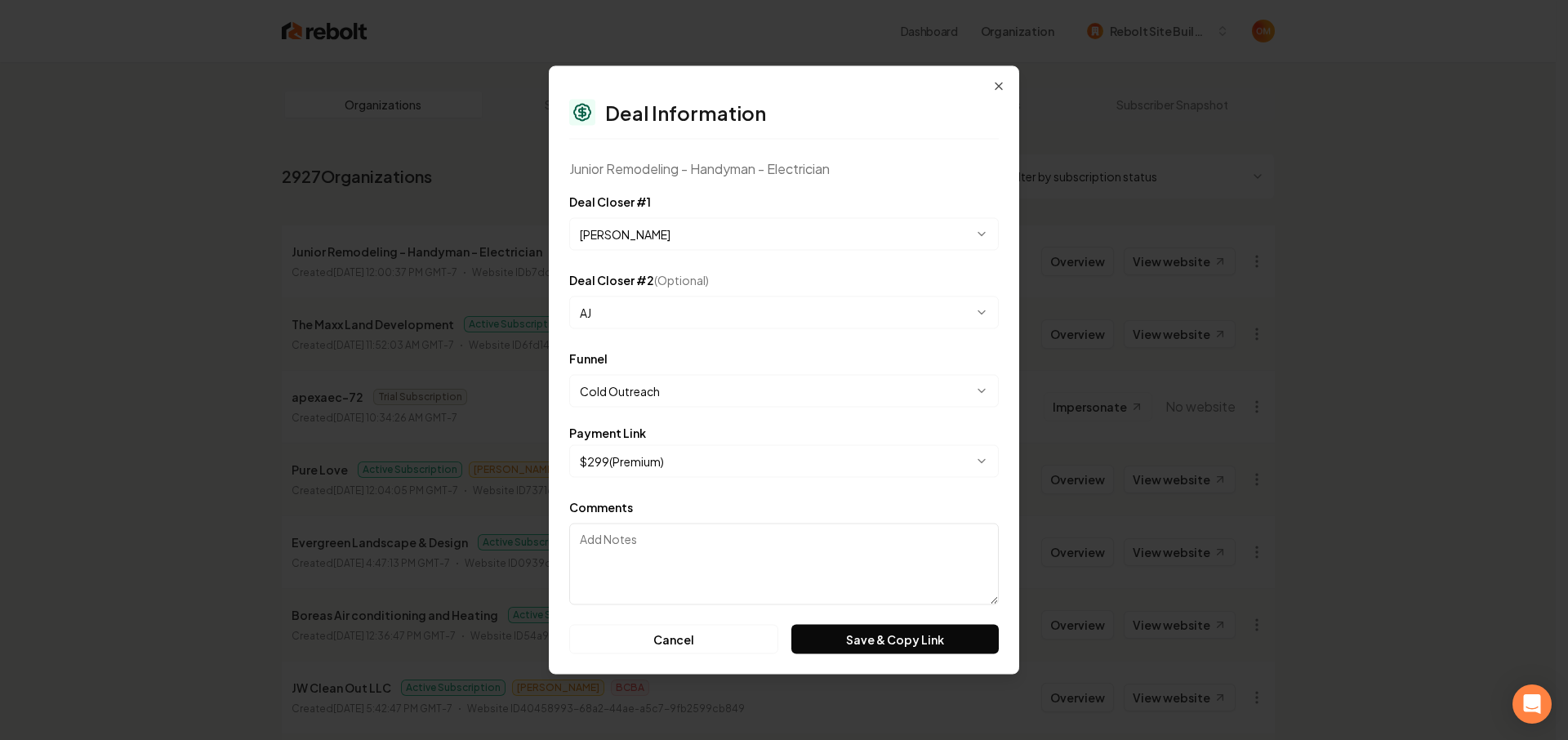
click at [720, 338] on form "**********" at bounding box center [784, 424] width 430 height 463
click at [913, 638] on button "Save & Copy Link" at bounding box center [894, 639] width 208 height 29
